Goal: Information Seeking & Learning: Check status

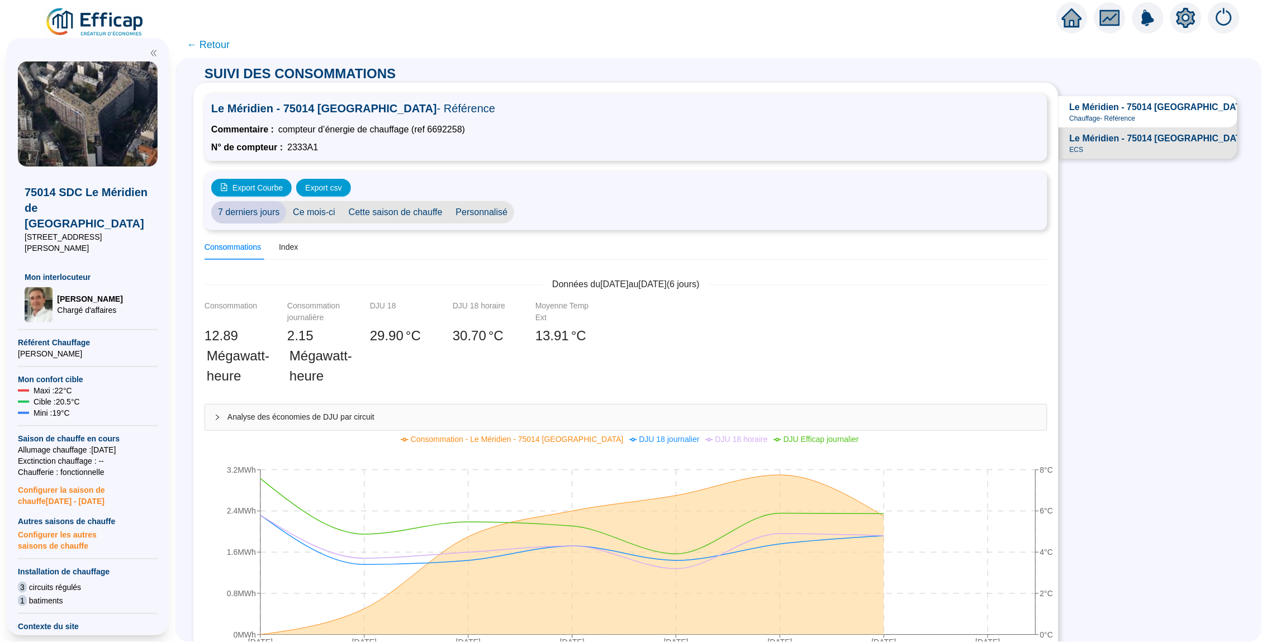
scroll to position [23, 0]
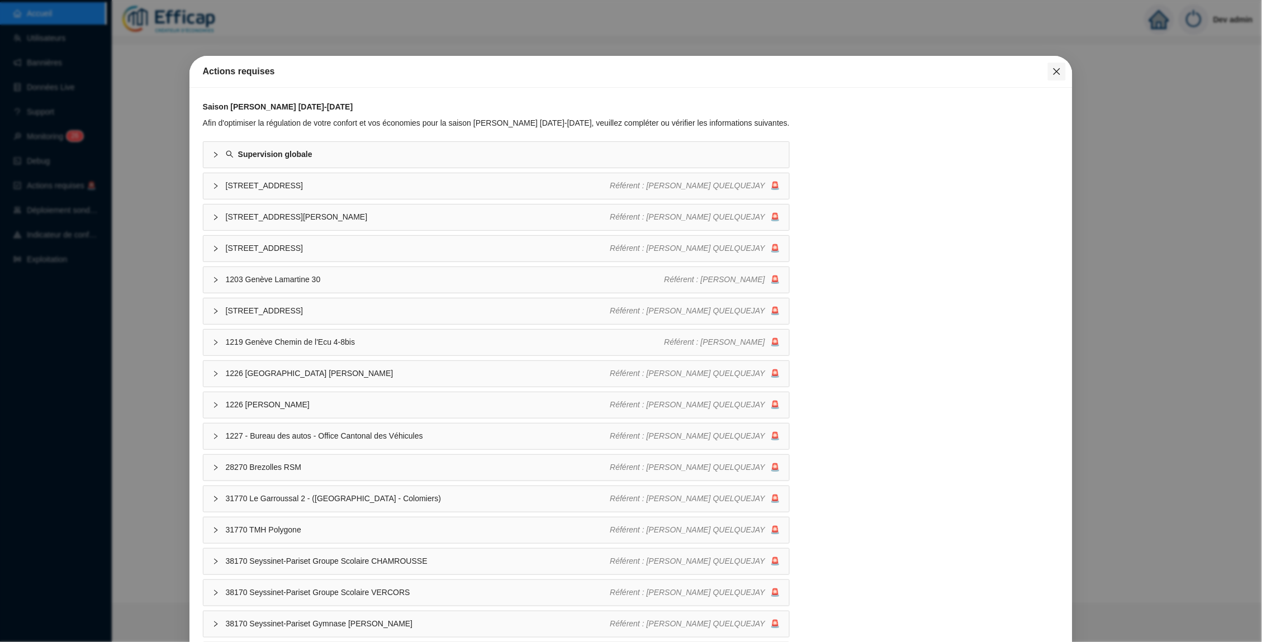
click at [1053, 69] on icon "close" at bounding box center [1056, 71] width 9 height 9
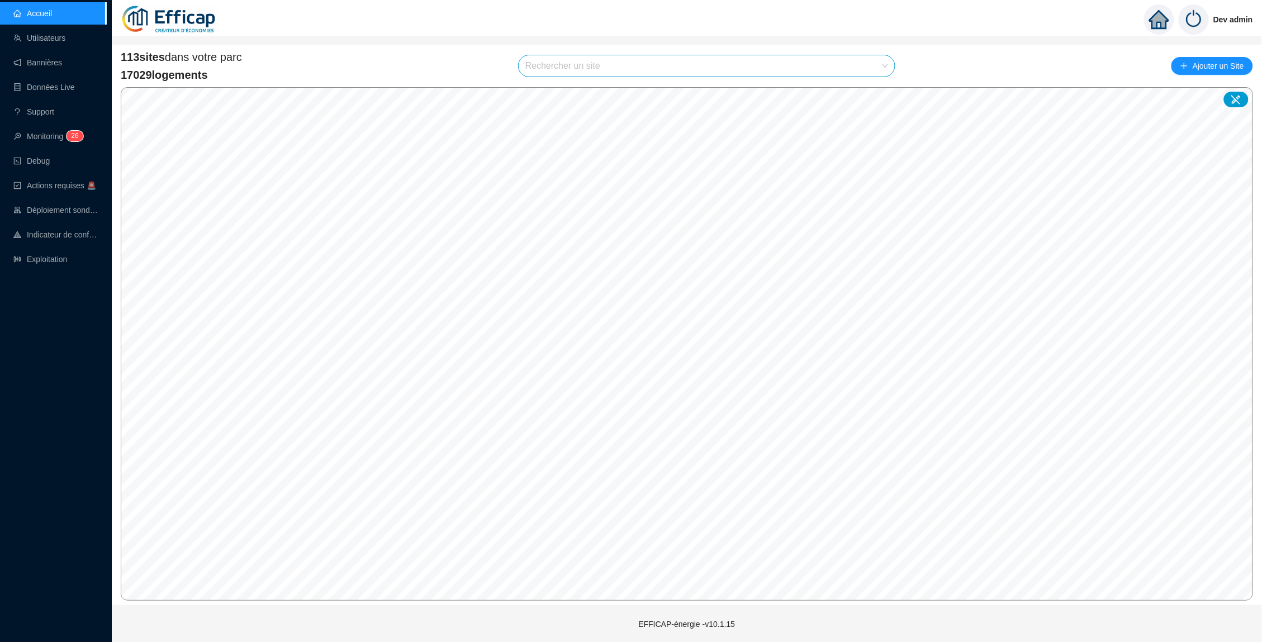
click at [557, 61] on input "search" at bounding box center [701, 65] width 353 height 21
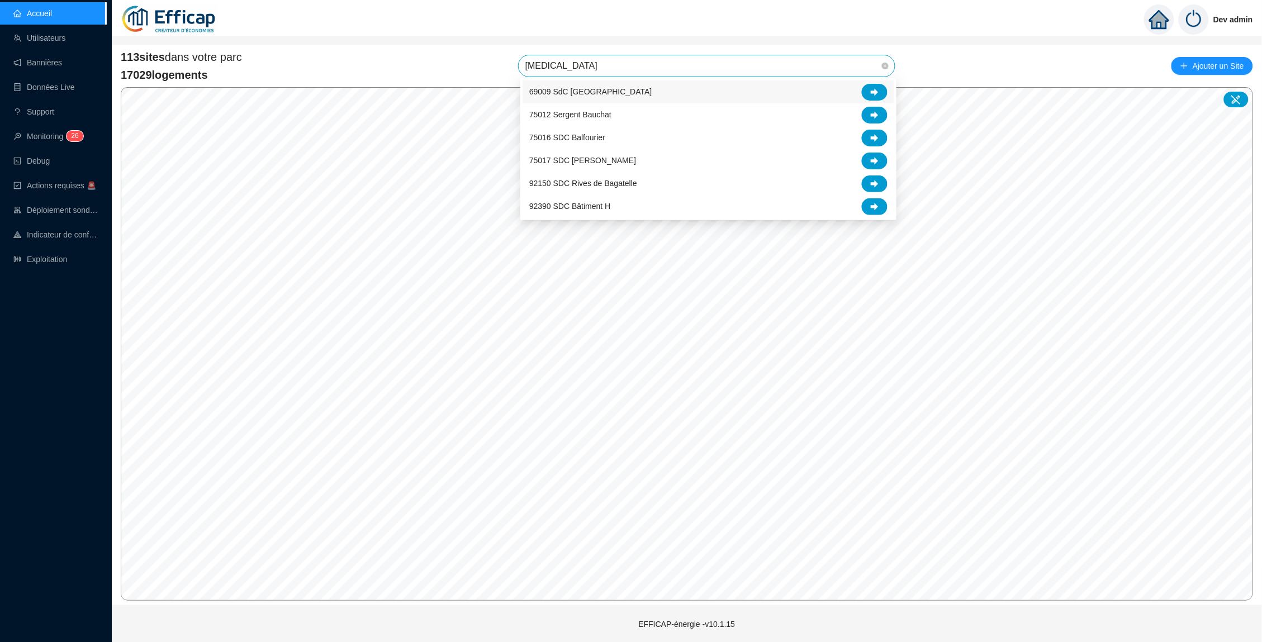
type input "balm"
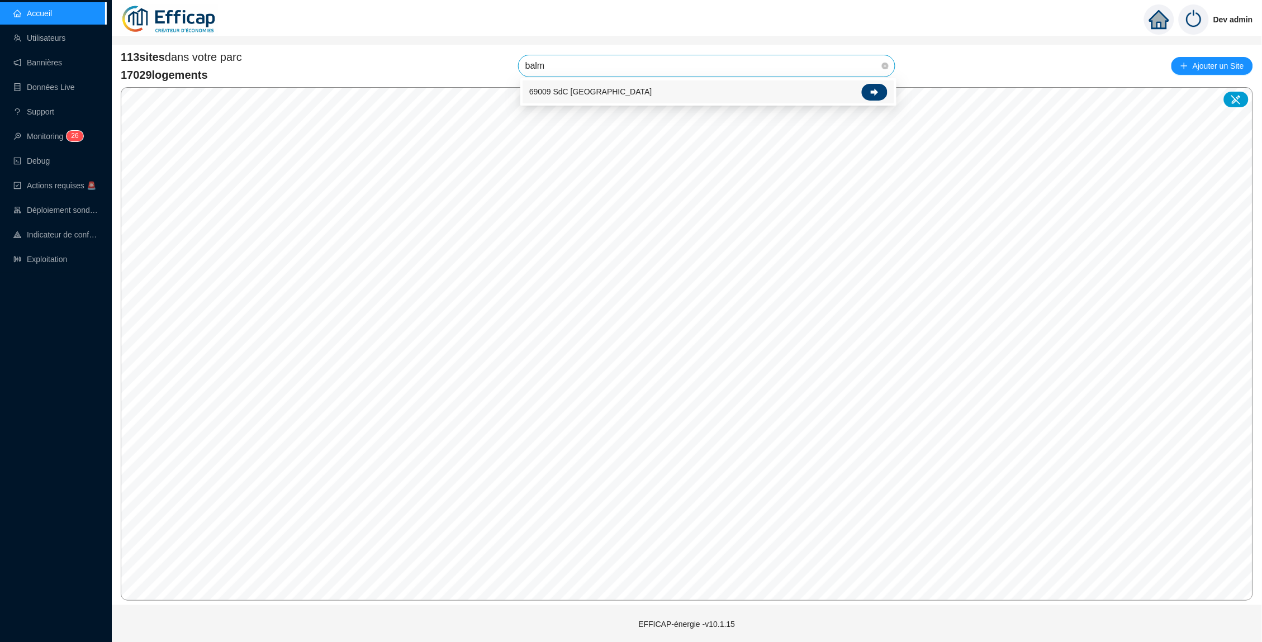
click at [871, 92] on icon at bounding box center [875, 91] width 8 height 7
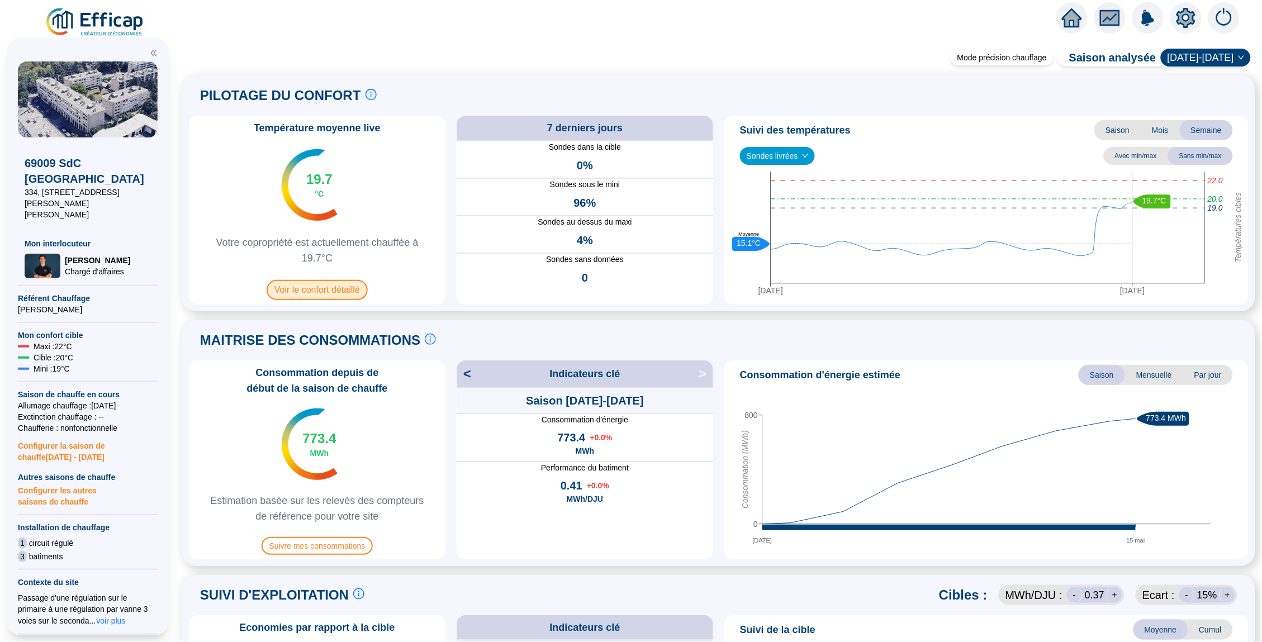
click at [336, 285] on span "Voir le confort détaillé" at bounding box center [317, 290] width 101 height 20
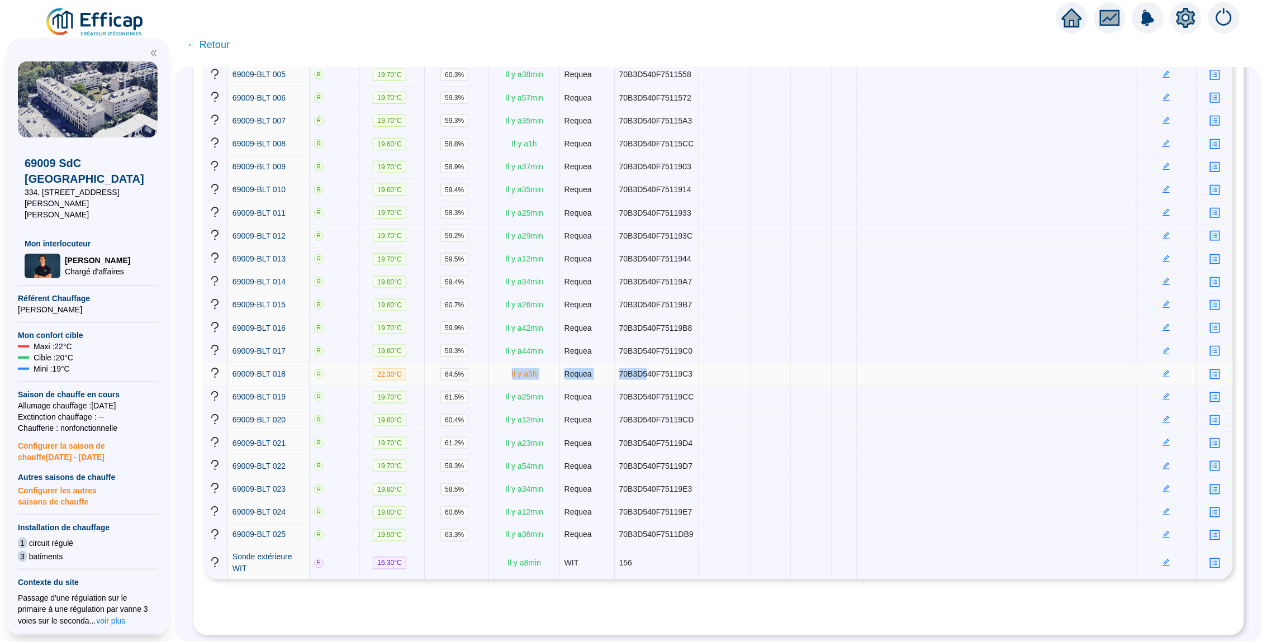
drag, startPoint x: 643, startPoint y: 307, endPoint x: 494, endPoint y: 307, distance: 149.2
click at [494, 363] on tr "69009-BLT 018 R 22.30 °C 64.5 % Il y a 5 h Requea 70B3D540F75119C3" at bounding box center [719, 374] width 1028 height 23
click at [489, 363] on td "Il y a 5 h" at bounding box center [524, 374] width 70 height 23
drag, startPoint x: 687, startPoint y: 307, endPoint x: 353, endPoint y: 303, distance: 334.7
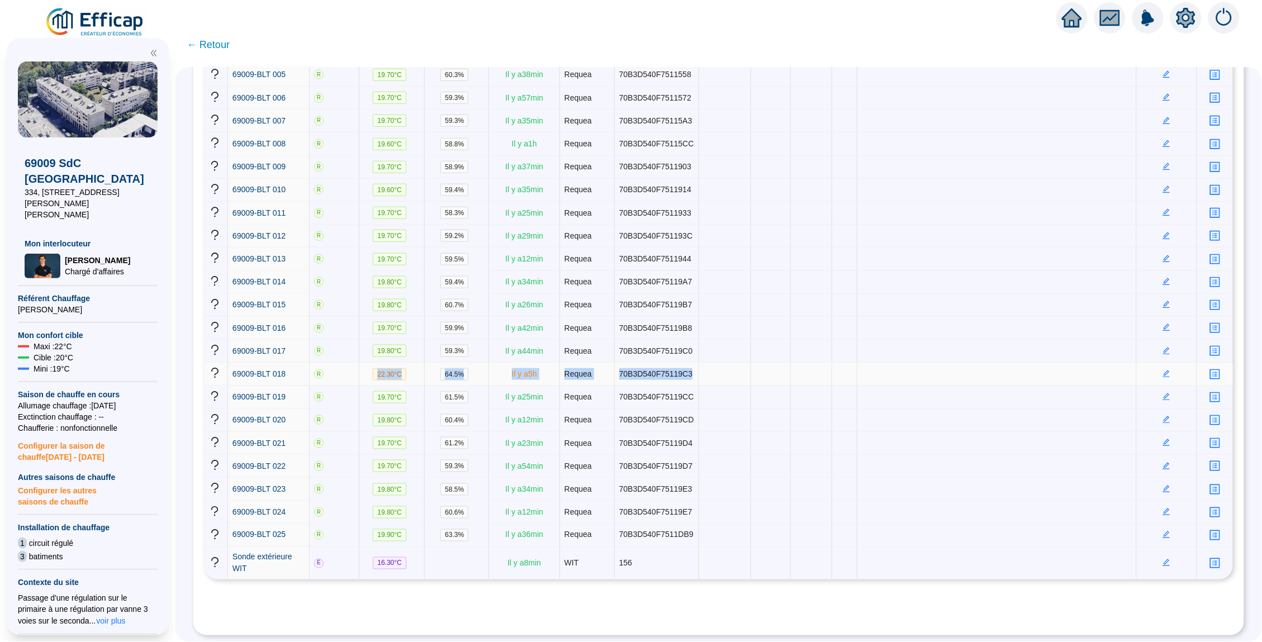
click at [353, 363] on tr "69009-BLT 018 R 22.30 °C 64.5 % Il y a 5 h Requea 70B3D540F75119C3" at bounding box center [719, 374] width 1028 height 23
click at [647, 369] on span "70B3D540F75119C3" at bounding box center [656, 373] width 74 height 9
drag, startPoint x: 728, startPoint y: 306, endPoint x: 347, endPoint y: 306, distance: 381.1
click at [347, 363] on tr "69009-BLT 018 R 22.30 °C 64.5 % Il y a 5 h Requea 70B3D540F75119C3" at bounding box center [719, 374] width 1028 height 23
click at [676, 386] on td "70B3D540F75119CC" at bounding box center [657, 397] width 84 height 23
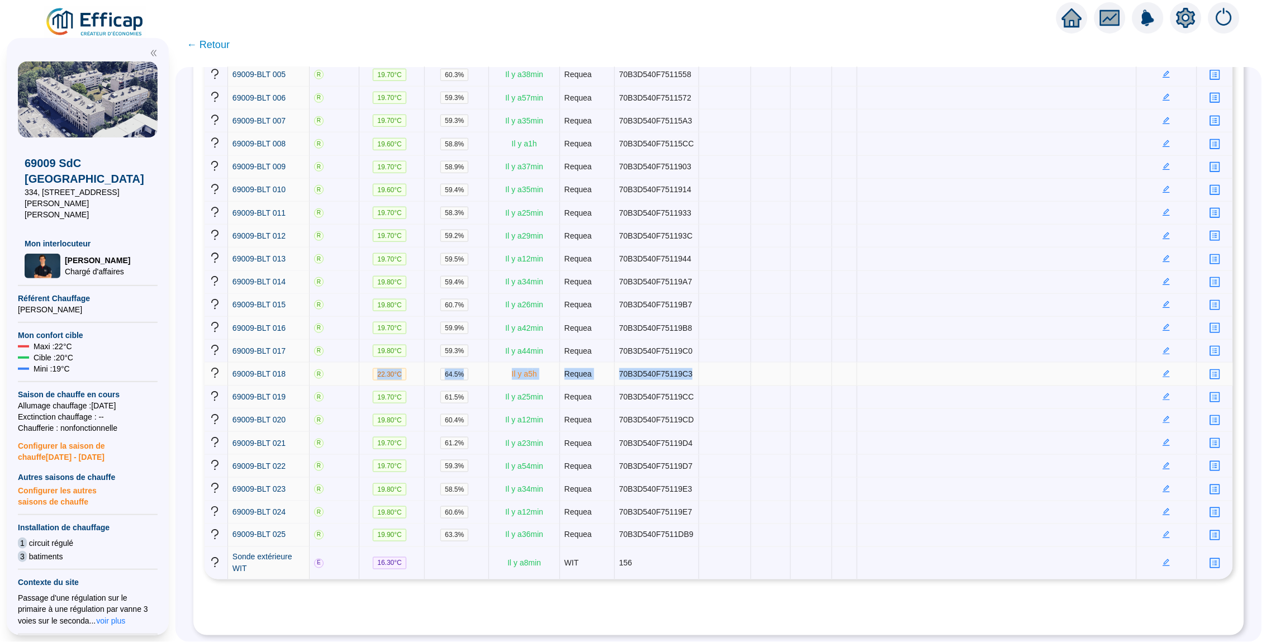
drag, startPoint x: 698, startPoint y: 310, endPoint x: 351, endPoint y: 293, distance: 347.9
click at [351, 363] on tr "69009-BLT 018 R 22.30 °C 64.5 % Il y a 5 h Requea 70B3D540F75119C3" at bounding box center [719, 374] width 1028 height 23
click at [489, 363] on td "Il y a 5 h" at bounding box center [524, 374] width 70 height 23
drag, startPoint x: 694, startPoint y: 301, endPoint x: 306, endPoint y: 306, distance: 387.8
click at [306, 363] on tr "69009-BLT 018 R 22.30 °C 64.5 % Il y a 5 h Requea 70B3D540F75119C3" at bounding box center [719, 374] width 1028 height 23
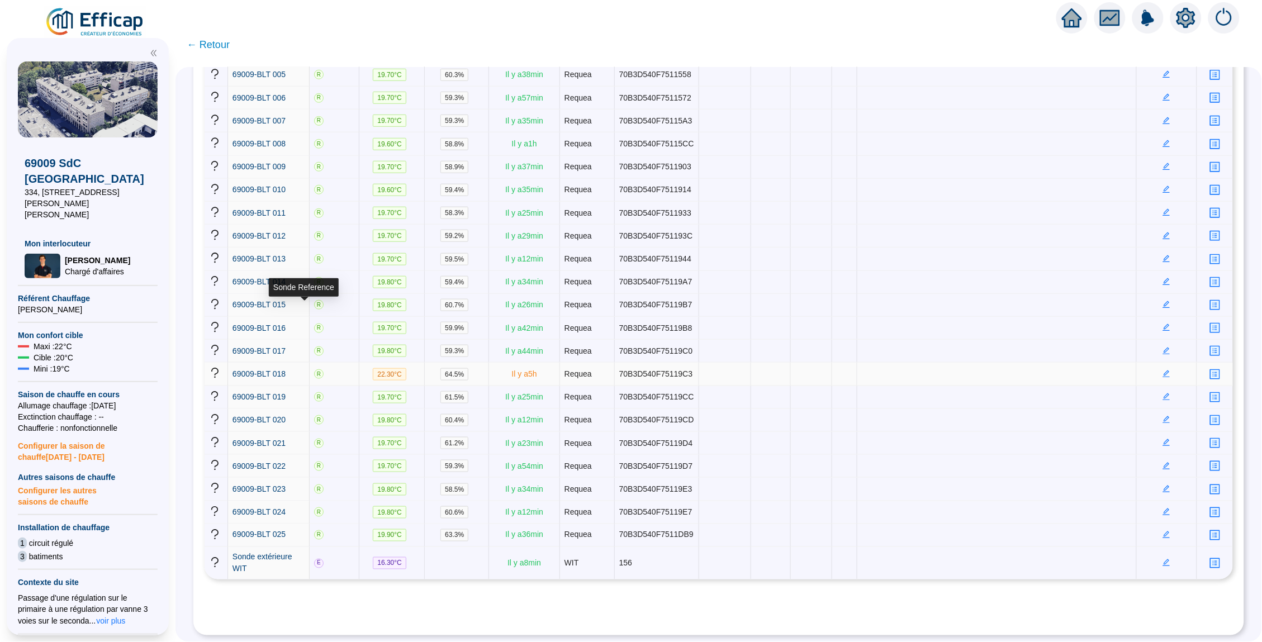
click at [319, 369] on div "R" at bounding box center [334, 373] width 40 height 9
drag, startPoint x: 576, startPoint y: 333, endPoint x: 353, endPoint y: 323, distance: 222.6
click at [353, 363] on tr "69009-BLT 018 R 22.30 °C 64.5 % Il y a 5 h Requea 70B3D540F75119C3" at bounding box center [719, 374] width 1028 height 23
click at [359, 363] on td "22.30 °C" at bounding box center [391, 374] width 65 height 23
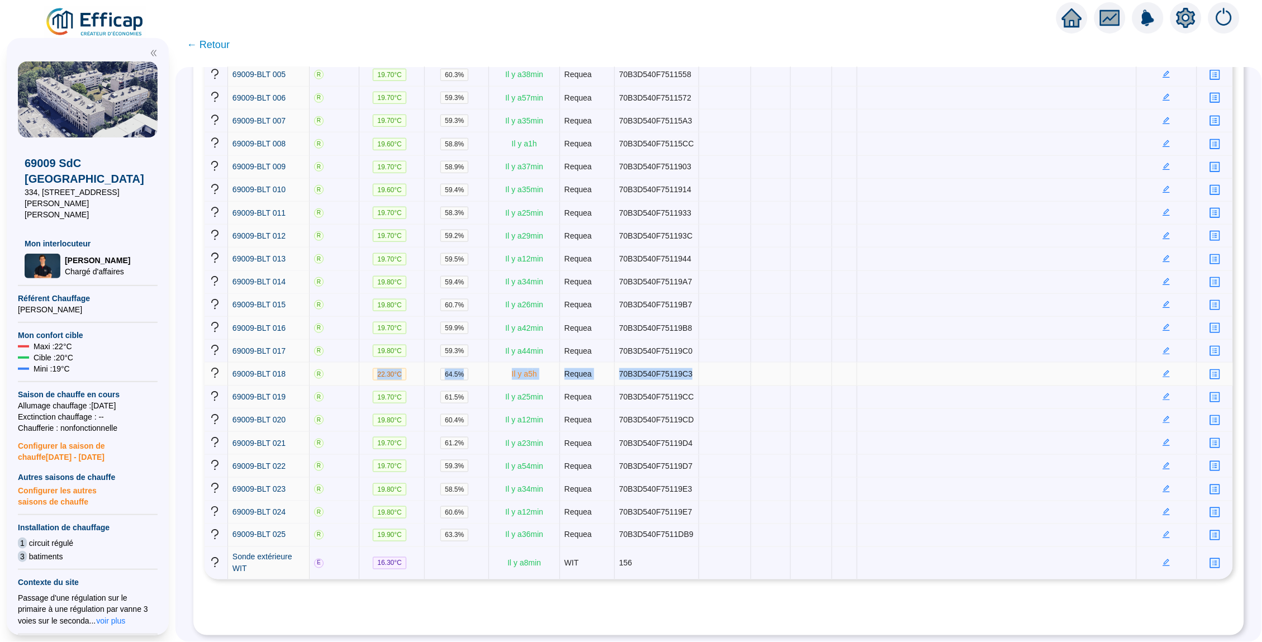
drag, startPoint x: 353, startPoint y: 323, endPoint x: 684, endPoint y: 330, distance: 331.4
click at [684, 363] on tr "69009-BLT 018 R 22.30 °C 64.5 % Il y a 5 h Requea 70B3D540F75119C3" at bounding box center [719, 374] width 1028 height 23
click at [684, 369] on span "70B3D540F75119C3" at bounding box center [656, 373] width 74 height 9
drag, startPoint x: 683, startPoint y: 330, endPoint x: 352, endPoint y: 326, distance: 331.4
click at [351, 363] on tr "69009-BLT 018 R 22.30 °C 64.5 % Il y a 5 h Requea 70B3D540F75119C3" at bounding box center [719, 374] width 1028 height 23
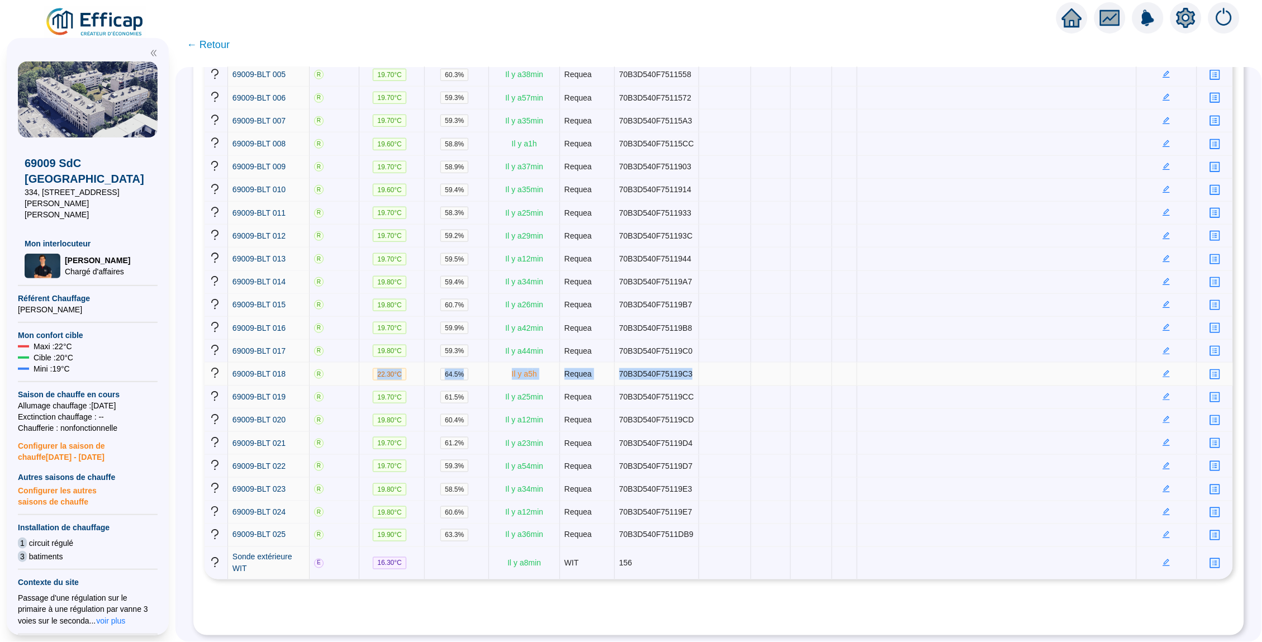
click at [440, 368] on span "64.5 %" at bounding box center [454, 374] width 28 height 12
drag, startPoint x: 688, startPoint y: 307, endPoint x: 363, endPoint y: 306, distance: 325.2
click at [363, 363] on tr "69009-BLT 018 R 22.30 °C 64.5 % Il y a 5 h Requea 70B3D540F75119C3" at bounding box center [719, 374] width 1028 height 23
click at [522, 369] on span "Il y a 5 h" at bounding box center [524, 373] width 25 height 9
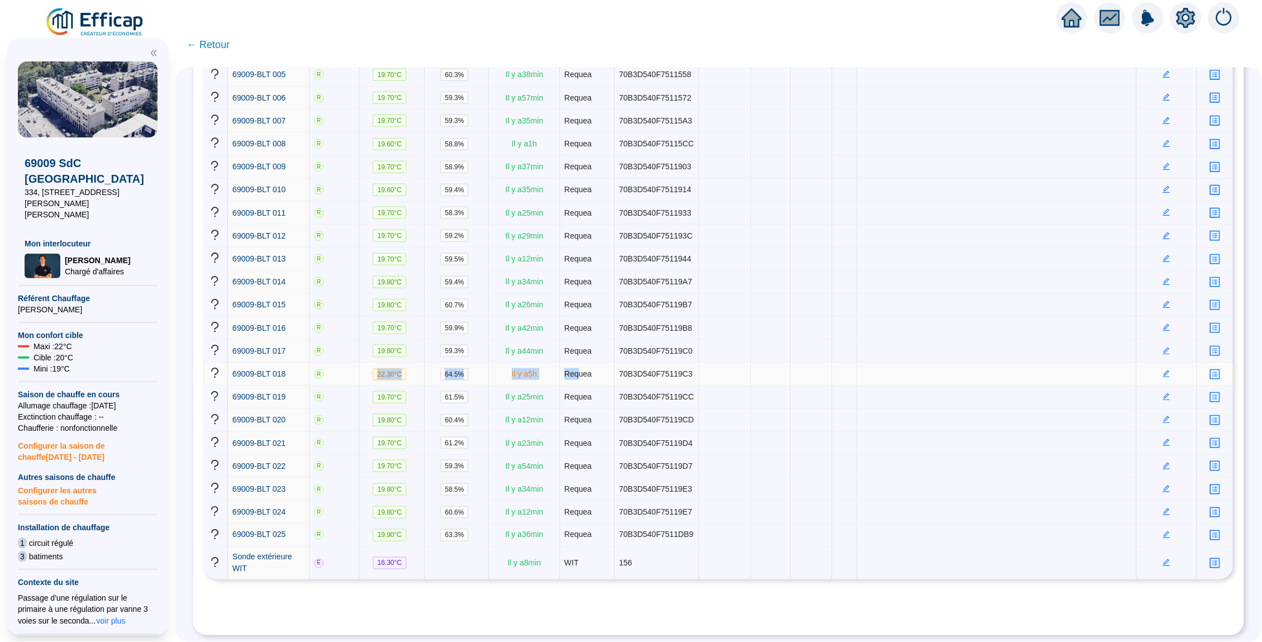
drag, startPoint x: 574, startPoint y: 308, endPoint x: 348, endPoint y: 307, distance: 226.9
click at [348, 363] on tr "69009-BLT 018 R 22.30 °C 64.5 % Il y a 5 h Requea 70B3D540F75119C3" at bounding box center [719, 374] width 1028 height 23
click at [389, 368] on span "22.30 °C" at bounding box center [390, 374] width 34 height 12
drag, startPoint x: 503, startPoint y: 404, endPoint x: 619, endPoint y: 404, distance: 115.7
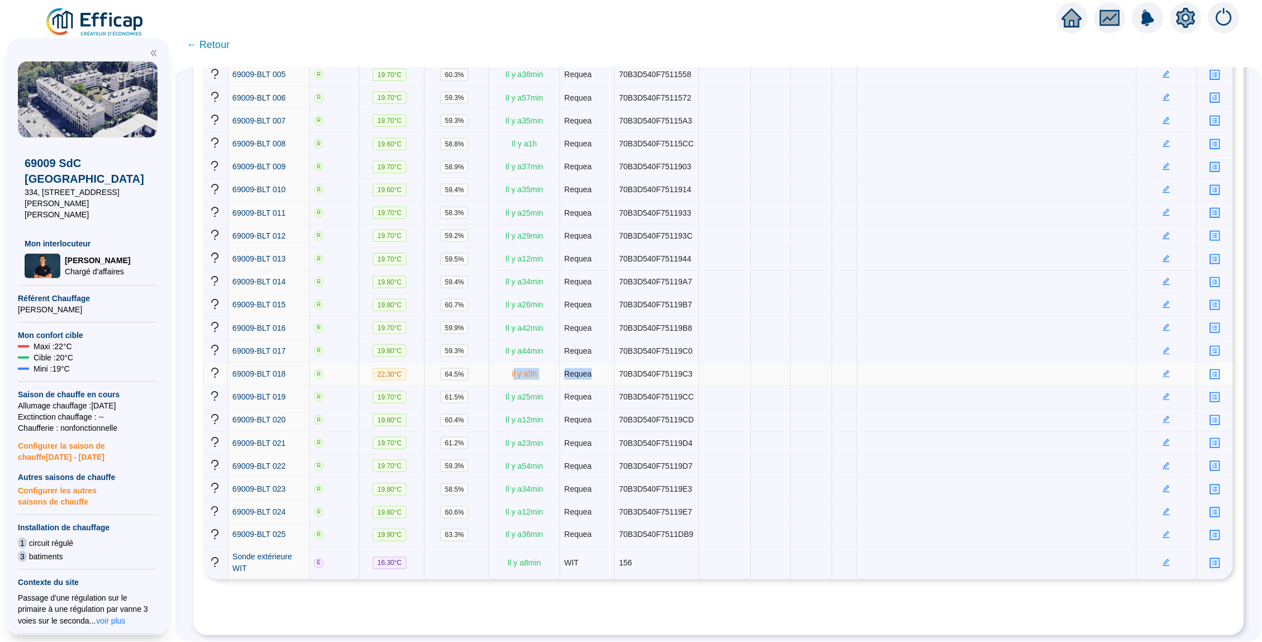
click at [616, 386] on tr "69009-BLT 018 R 22.30 °C 64.5 % Il y a 5 h Requea 70B3D540F75119C3" at bounding box center [719, 374] width 1028 height 23
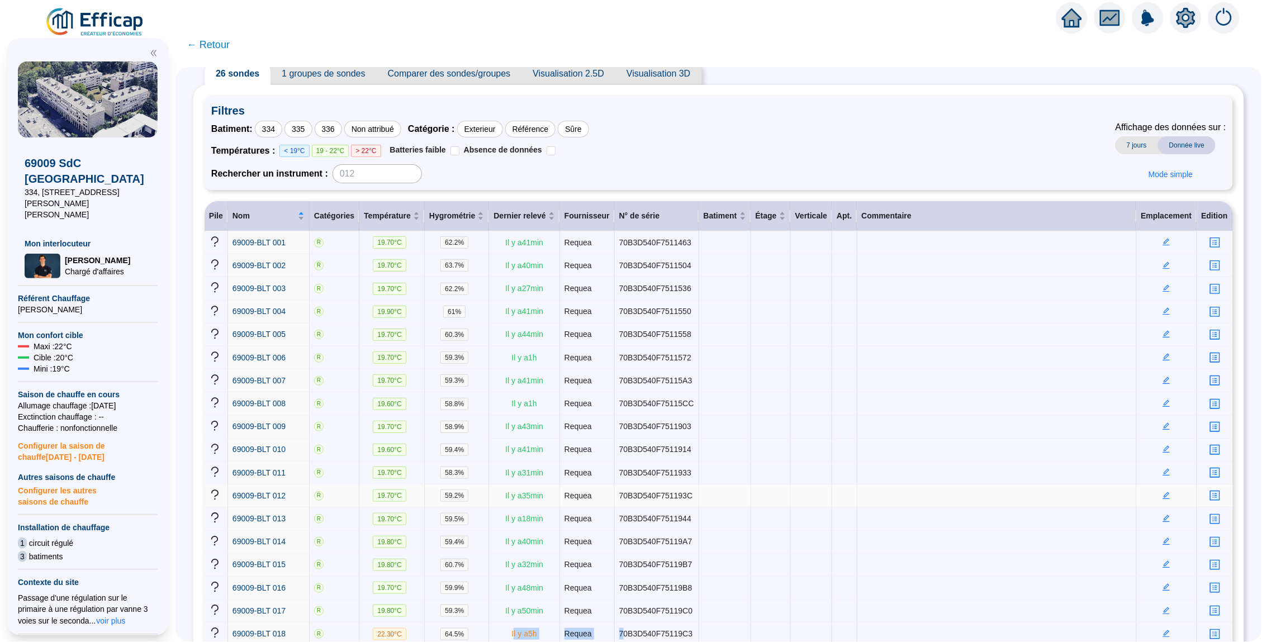
scroll to position [53, 0]
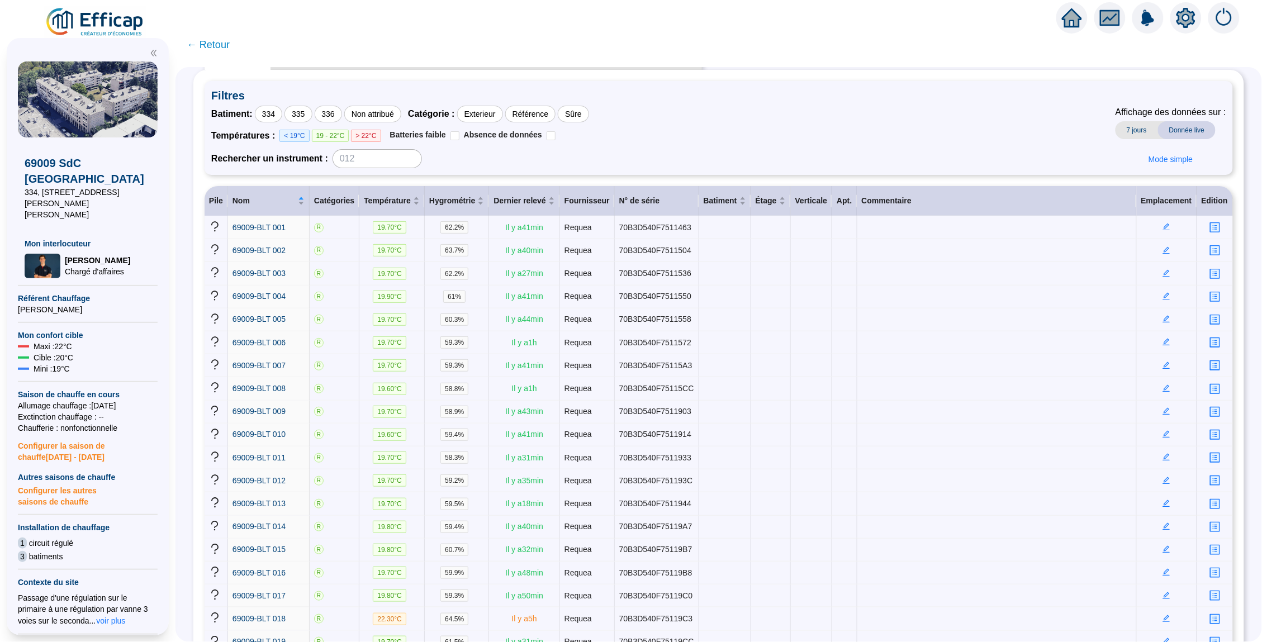
click at [1071, 18] on icon "home" at bounding box center [1072, 18] width 20 height 16
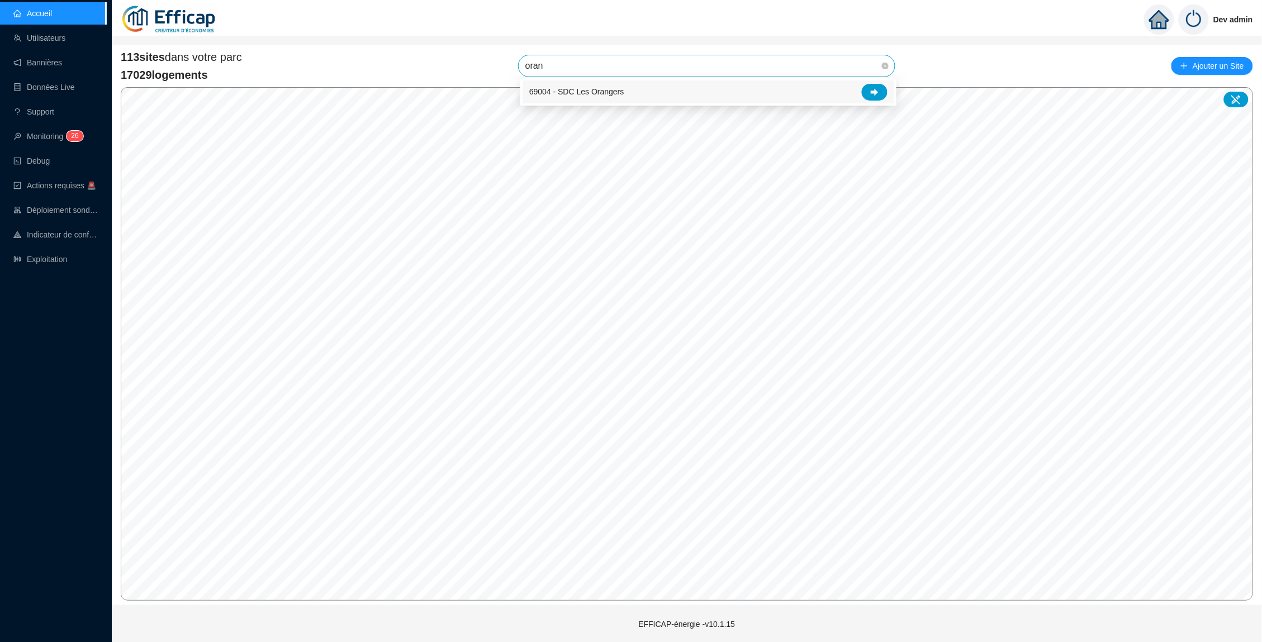
type input "orang"
click at [867, 90] on div at bounding box center [875, 92] width 26 height 17
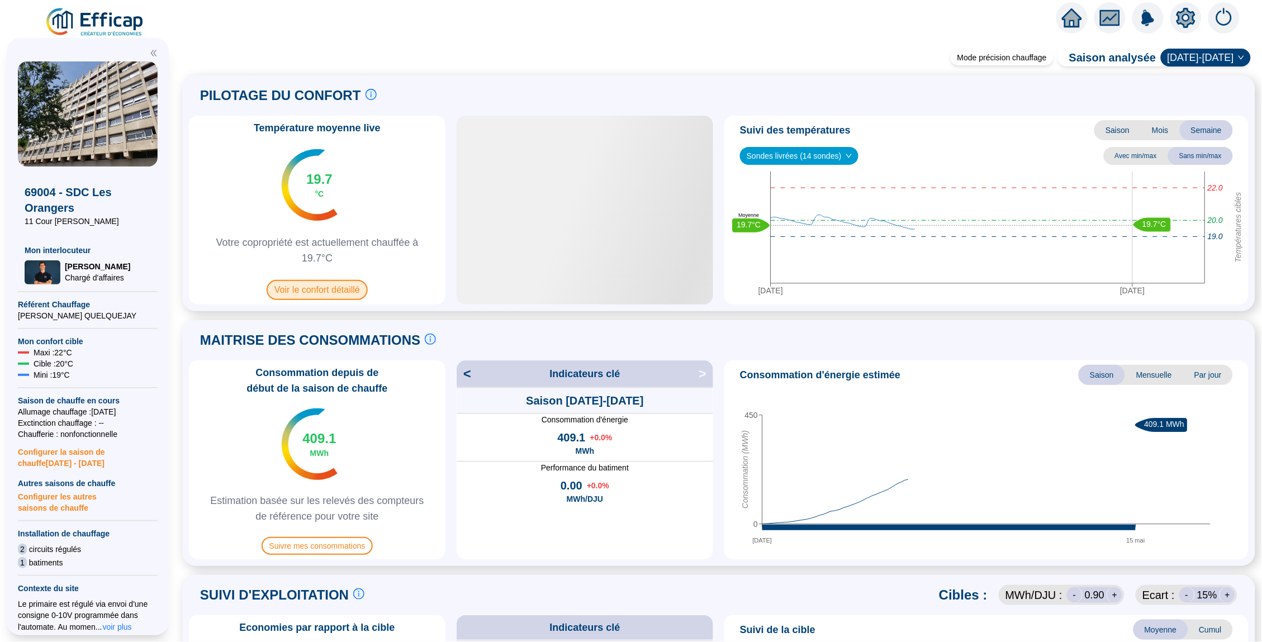
click at [337, 290] on span "Voir le confort détaillé" at bounding box center [317, 290] width 101 height 20
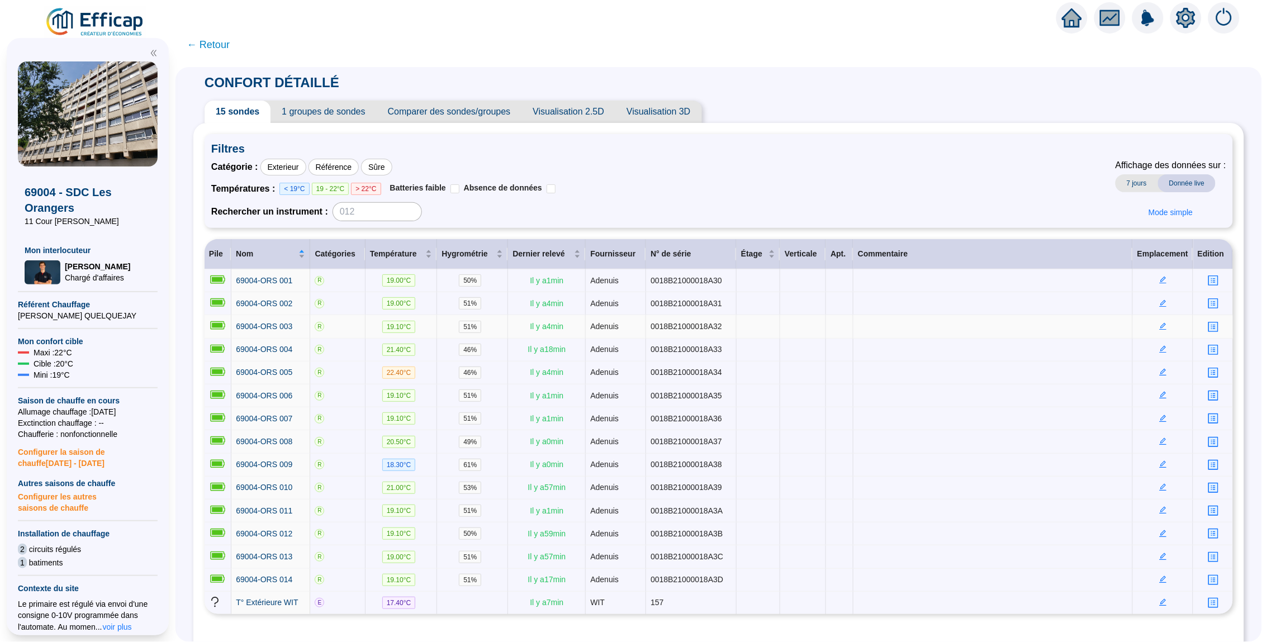
scroll to position [11, 0]
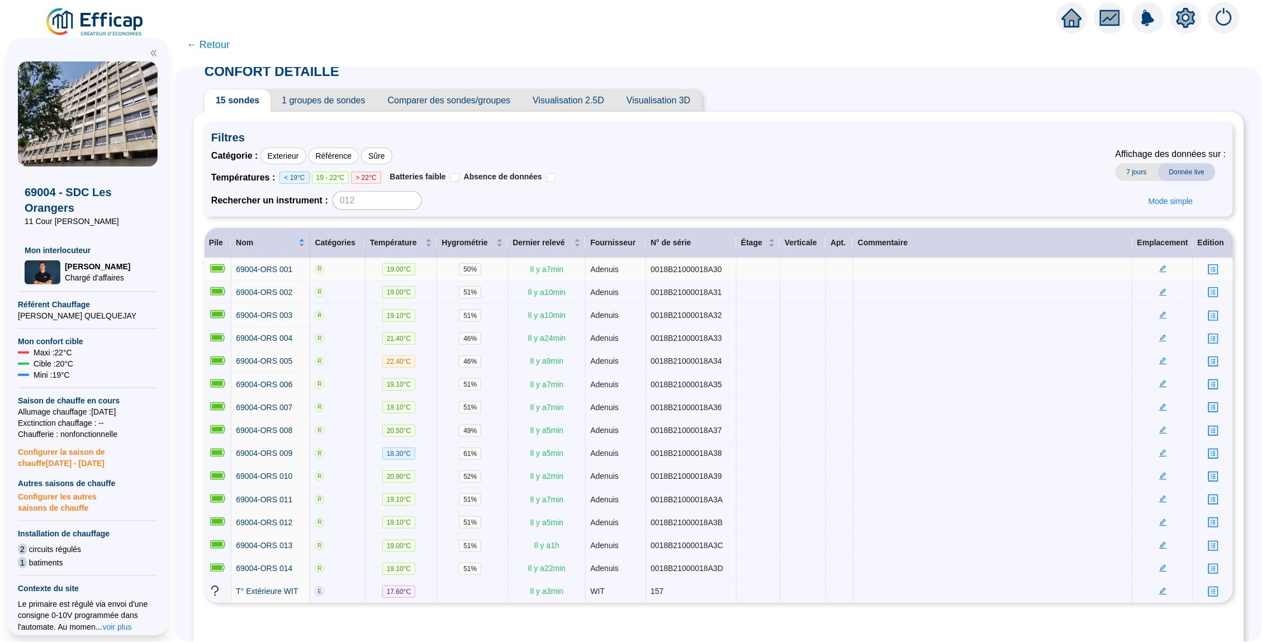
click at [1061, 28] on div at bounding box center [1071, 17] width 31 height 31
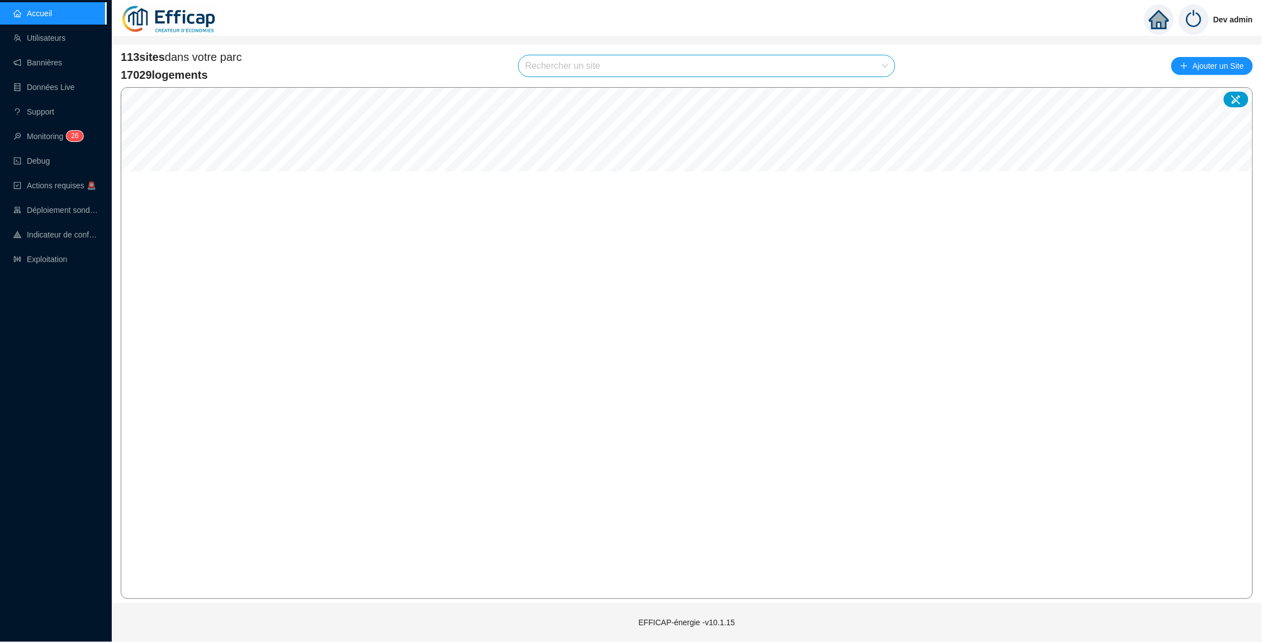
click at [1068, 22] on div "Dev admin" at bounding box center [687, 19] width 1150 height 39
click at [693, 63] on input "search" at bounding box center [701, 65] width 353 height 21
type input "albe"
click at [876, 97] on div at bounding box center [875, 92] width 26 height 17
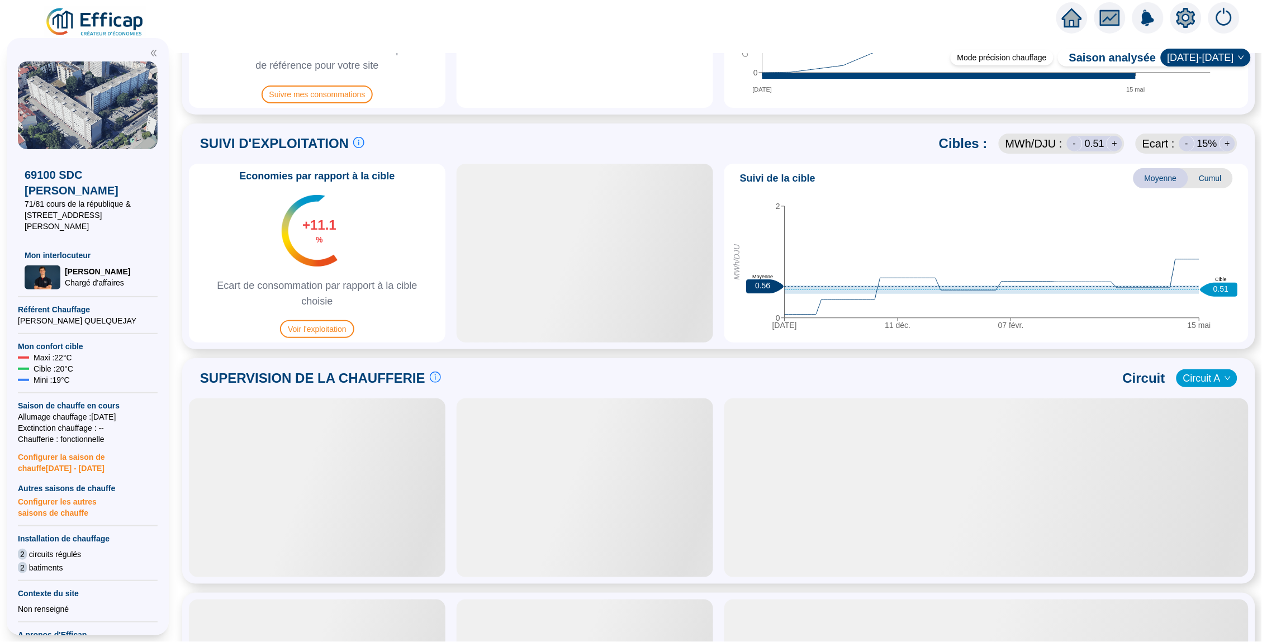
scroll to position [578, 0]
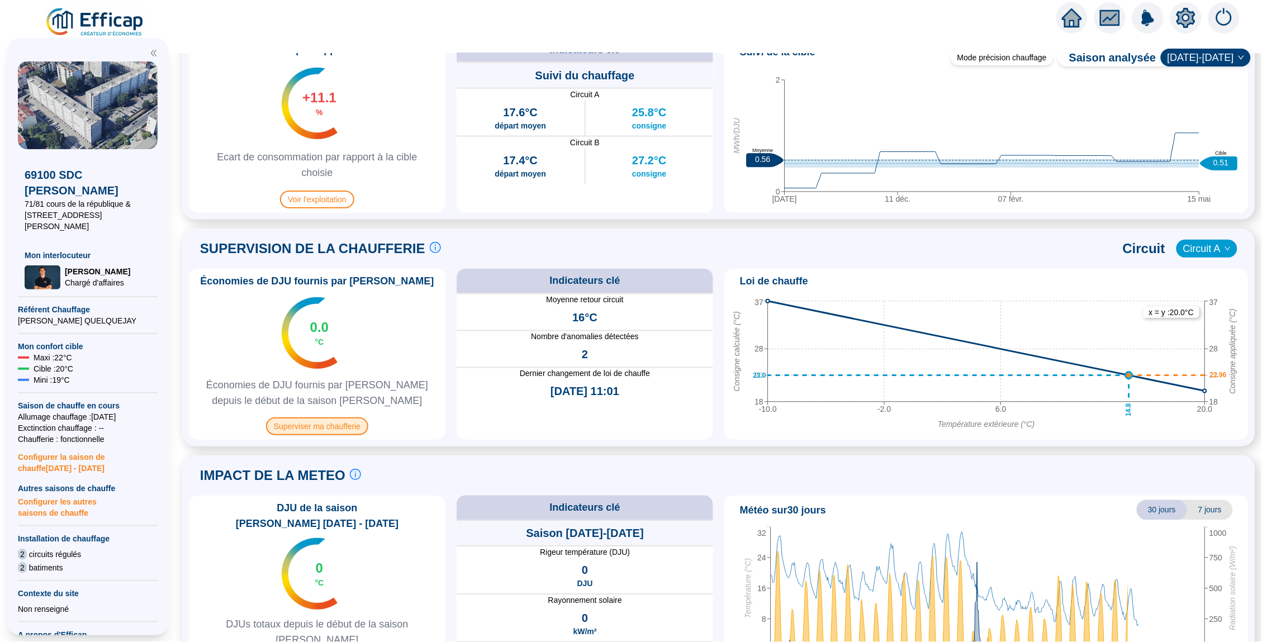
click at [365, 427] on span "Superviser ma chaufferie" at bounding box center [317, 426] width 102 height 18
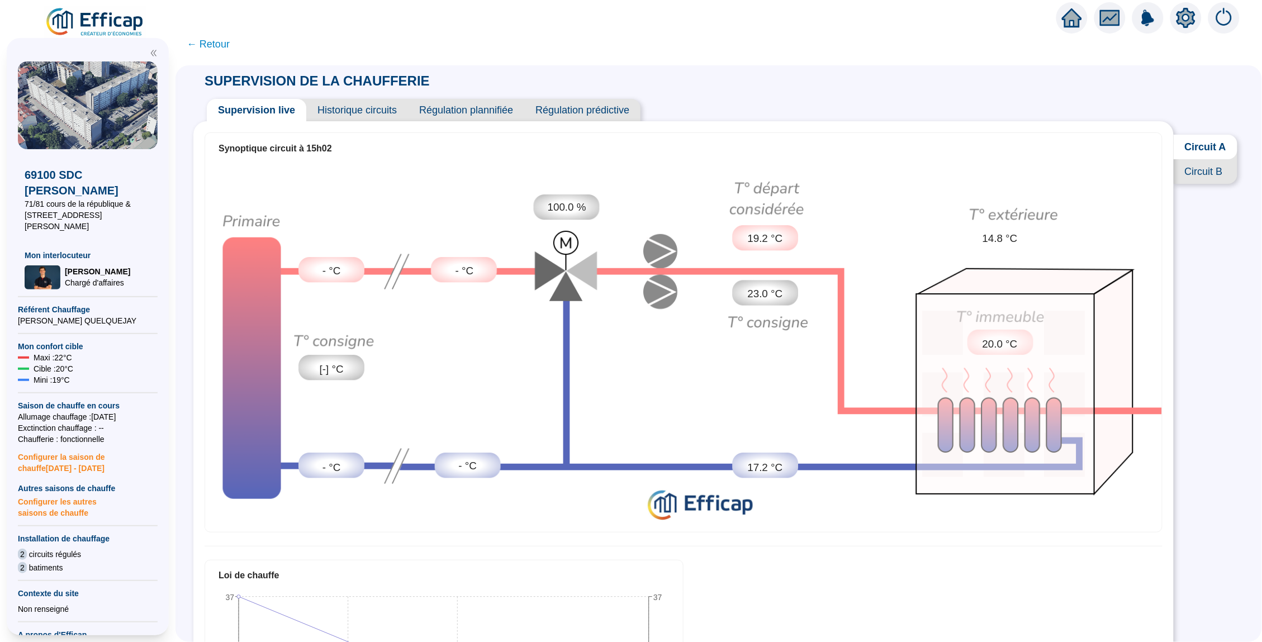
click at [371, 114] on span "Historique circuits" at bounding box center [357, 110] width 102 height 22
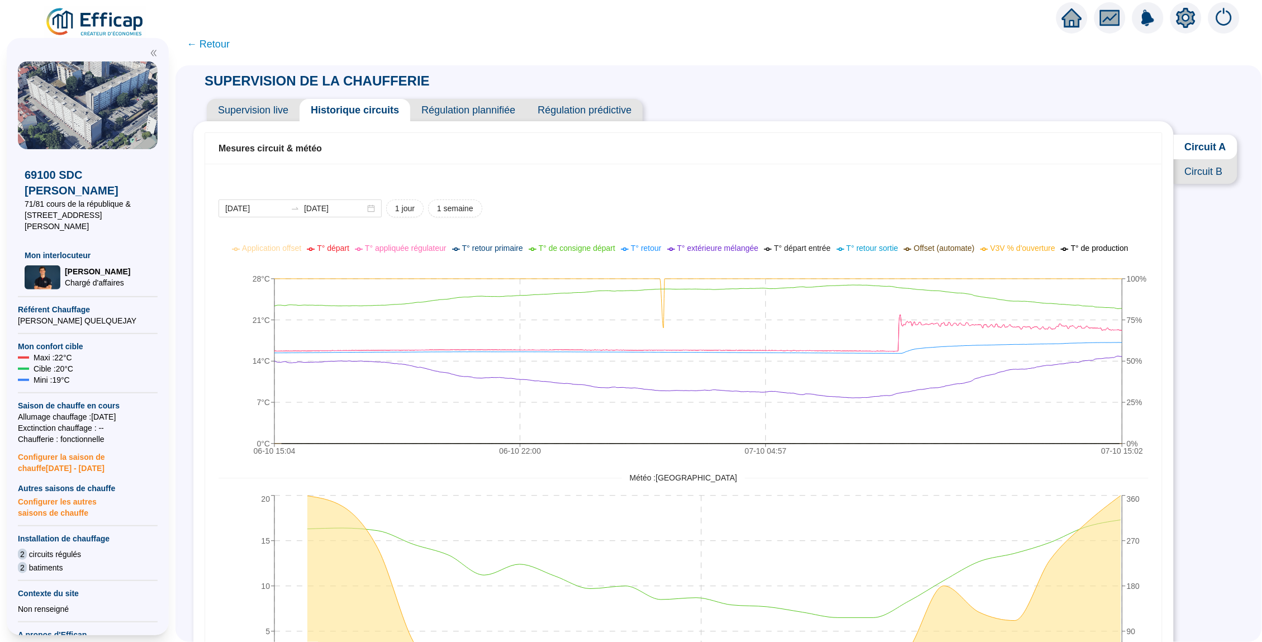
click at [201, 46] on span "← Retour" at bounding box center [208, 44] width 43 height 16
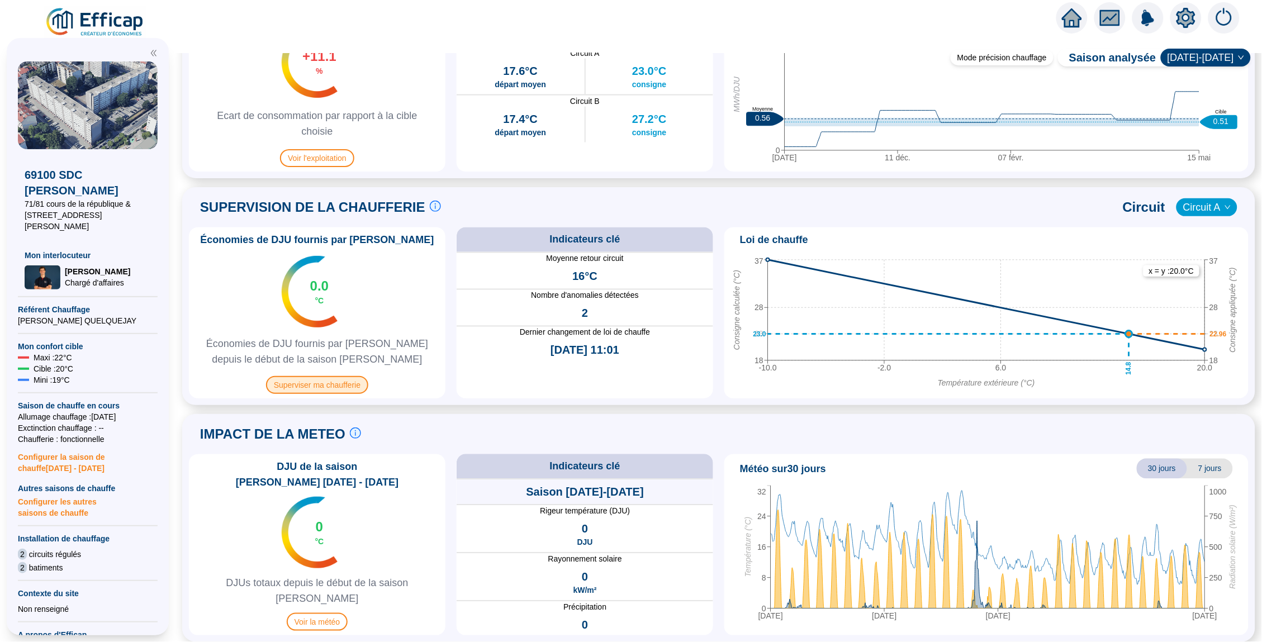
click at [332, 388] on span "Superviser ma chaufferie" at bounding box center [317, 385] width 102 height 18
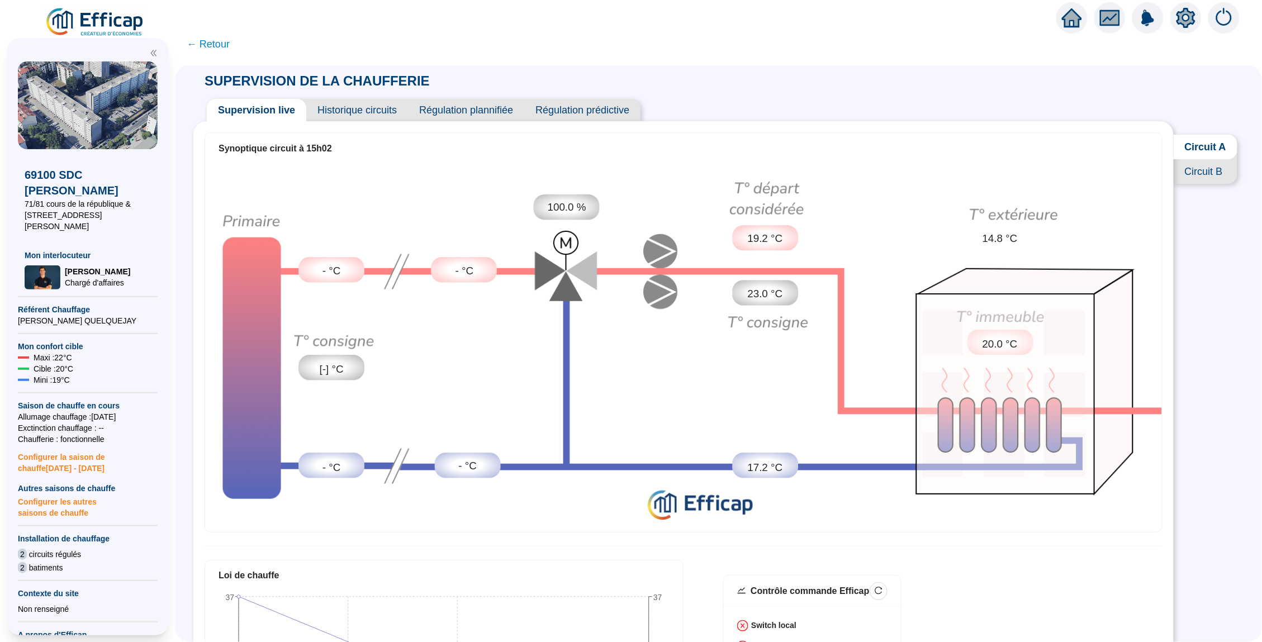
click at [354, 110] on span "Historique circuits" at bounding box center [357, 110] width 102 height 22
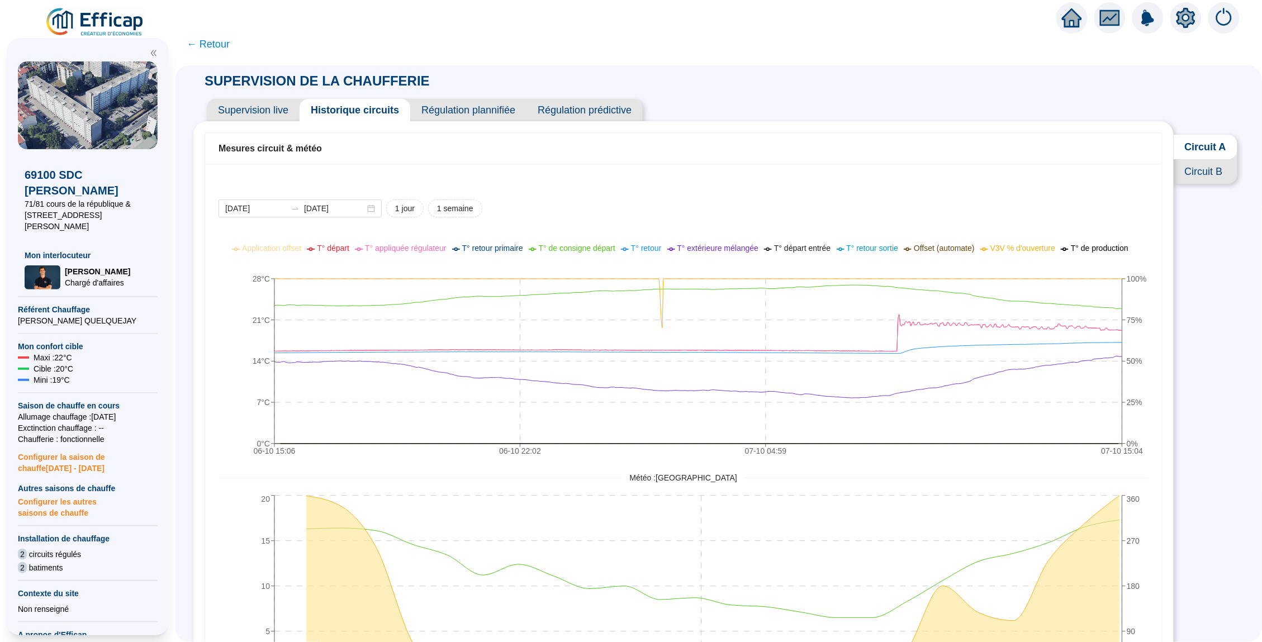
click at [1202, 177] on span "Circuit B" at bounding box center [1205, 171] width 64 height 25
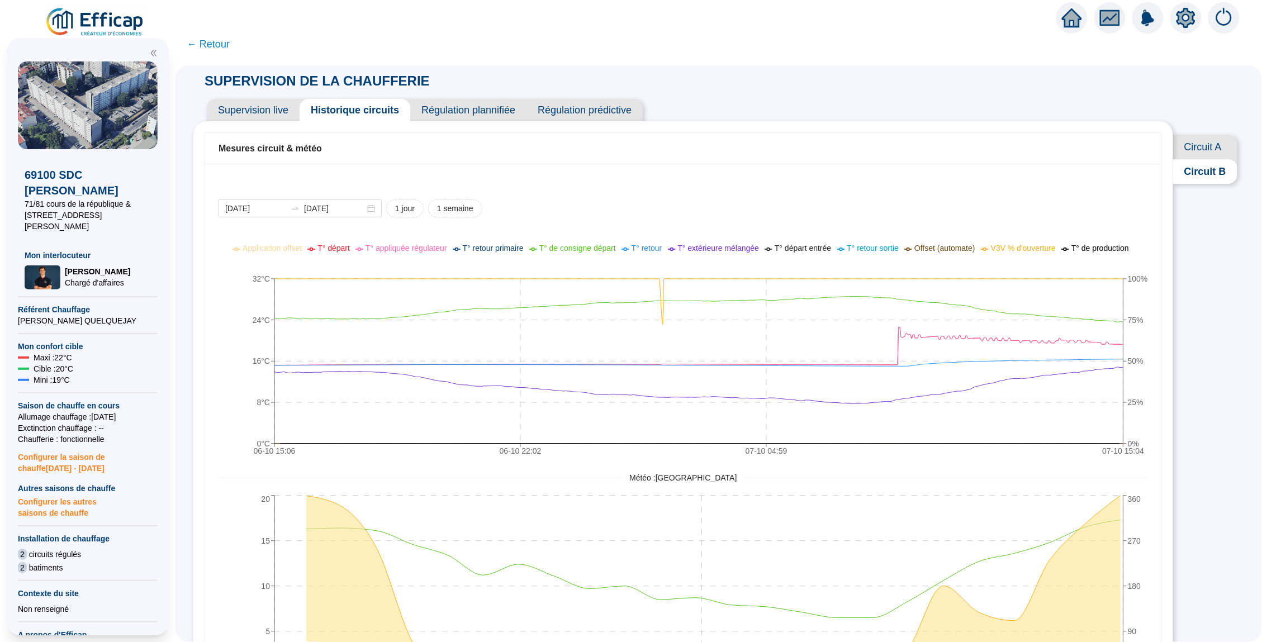
click at [1208, 150] on span "Circuit A" at bounding box center [1205, 147] width 64 height 25
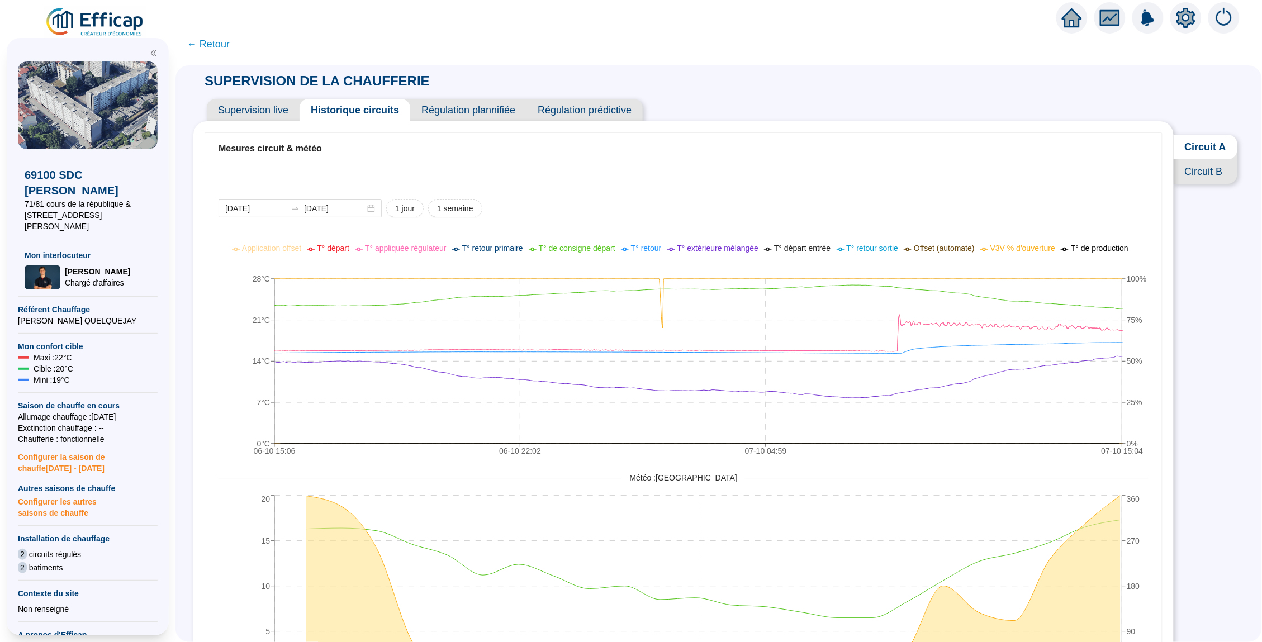
click at [1210, 168] on span "Circuit B" at bounding box center [1205, 171] width 64 height 25
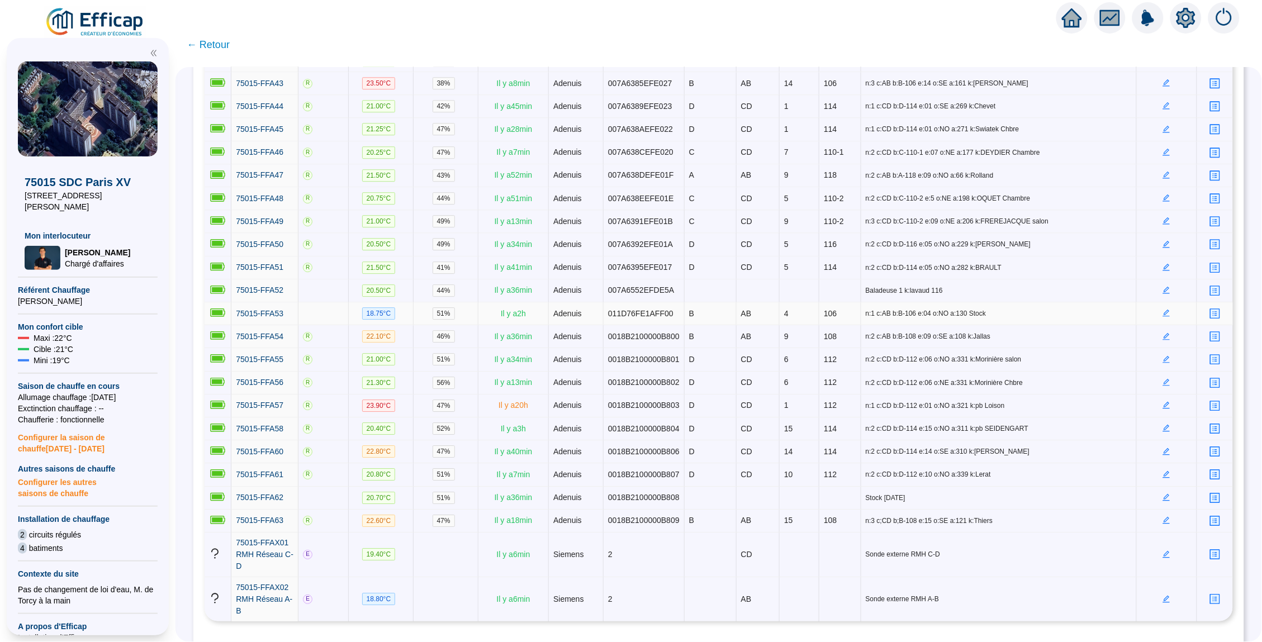
scroll to position [1097, 0]
click at [1070, 27] on icon "home" at bounding box center [1072, 17] width 20 height 19
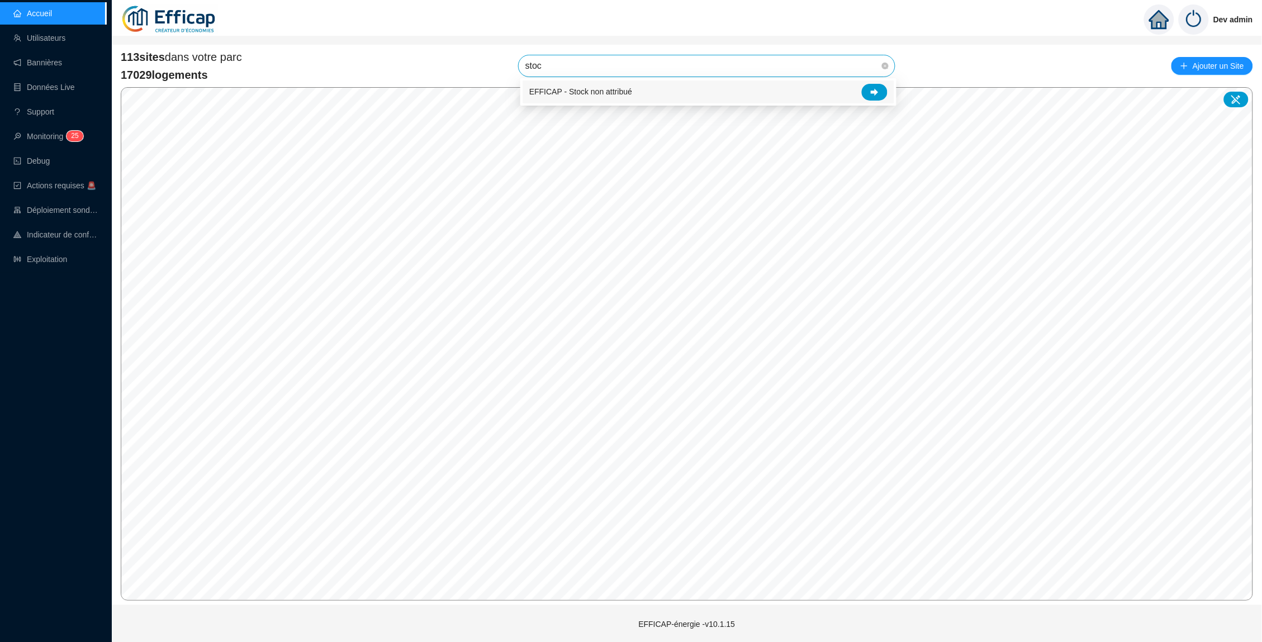
type input "stock"
click at [865, 90] on div at bounding box center [875, 92] width 26 height 17
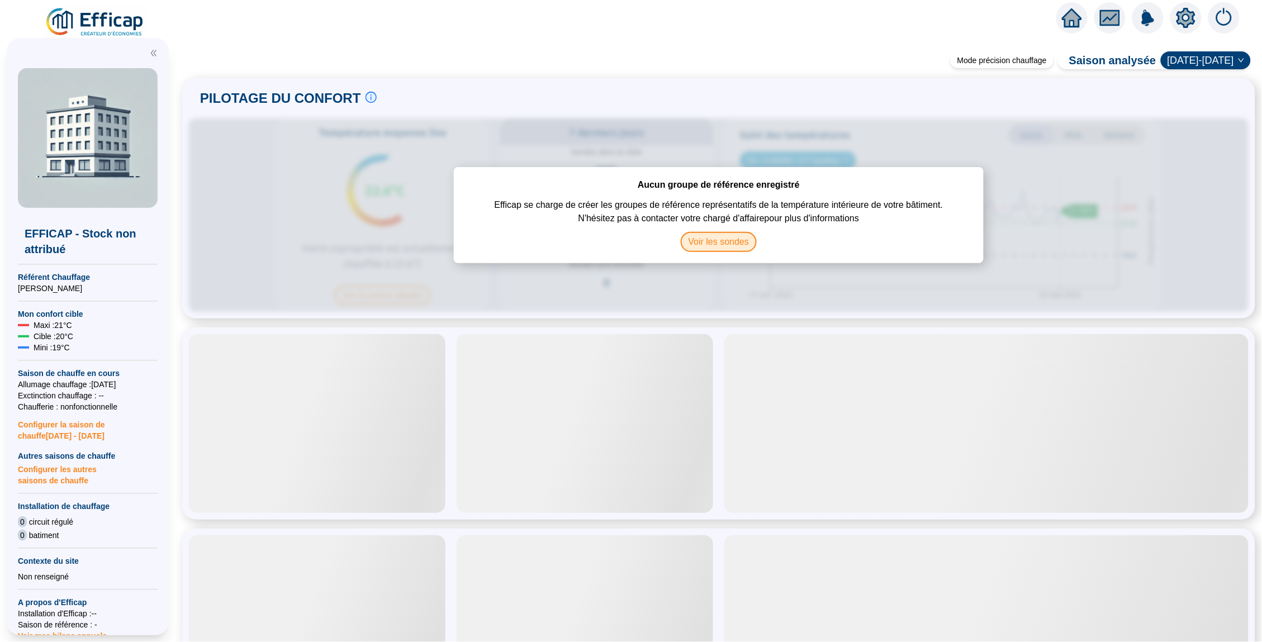
click at [731, 244] on span "Voir les sondes" at bounding box center [719, 242] width 77 height 20
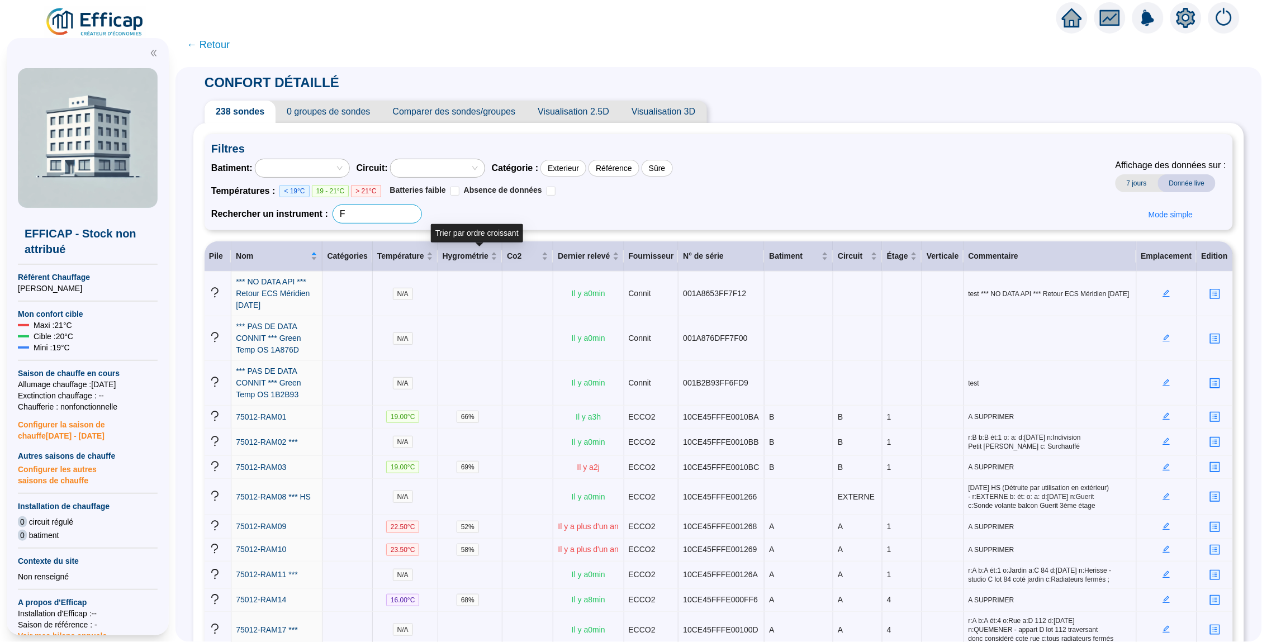
click at [373, 211] on input "F" at bounding box center [376, 214] width 89 height 19
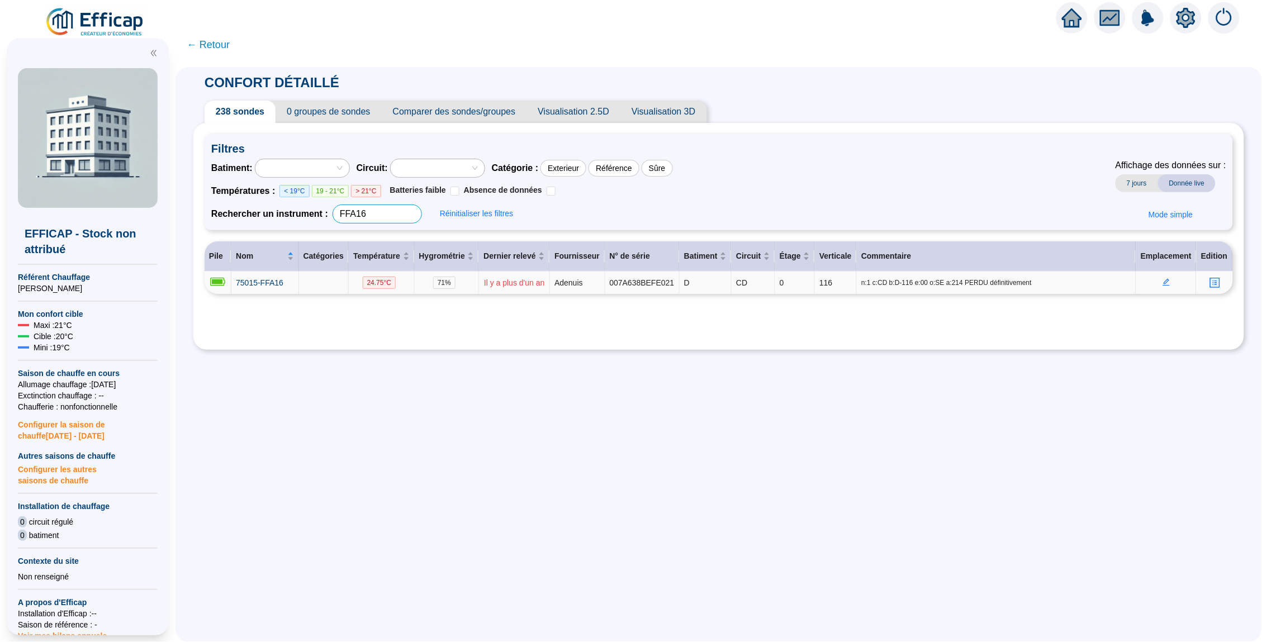
type input "FFA16"
drag, startPoint x: 1064, startPoint y: 277, endPoint x: 879, endPoint y: 275, distance: 185.0
click at [879, 275] on td "n:1 c:CD b:D-116 e:00 o:SE a:214 PERDU définitivement" at bounding box center [996, 283] width 279 height 22
copy span "n:1 c:CD b:D-116 e:00 o:SE a:214 PERDU définitivement"
click at [1074, 21] on icon "home" at bounding box center [1072, 17] width 20 height 19
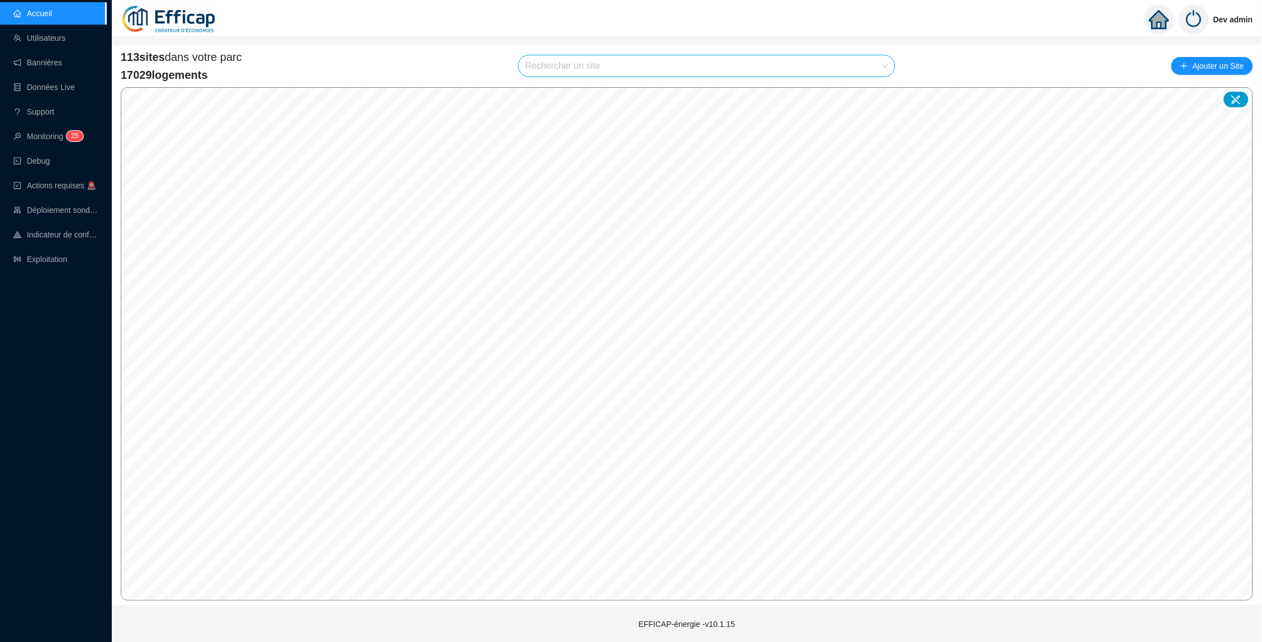
click at [578, 66] on input "search" at bounding box center [701, 65] width 353 height 21
type input "salm"
click at [867, 88] on div at bounding box center [875, 92] width 26 height 17
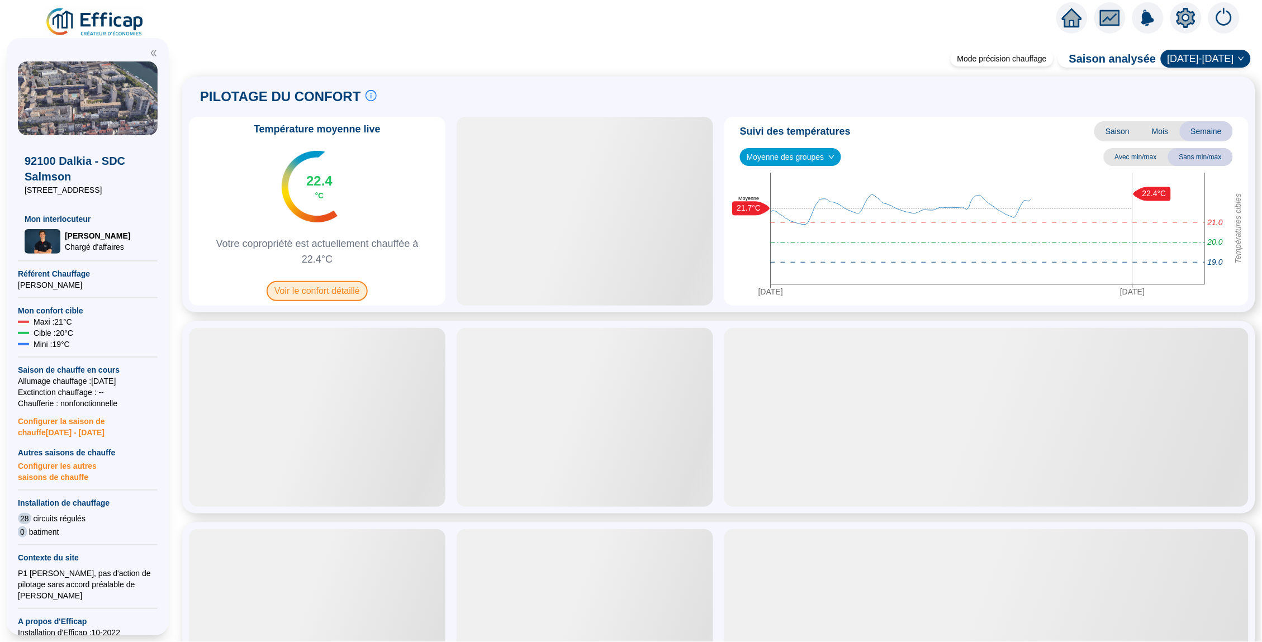
click at [341, 294] on span "Voir le confort détaillé" at bounding box center [317, 291] width 101 height 20
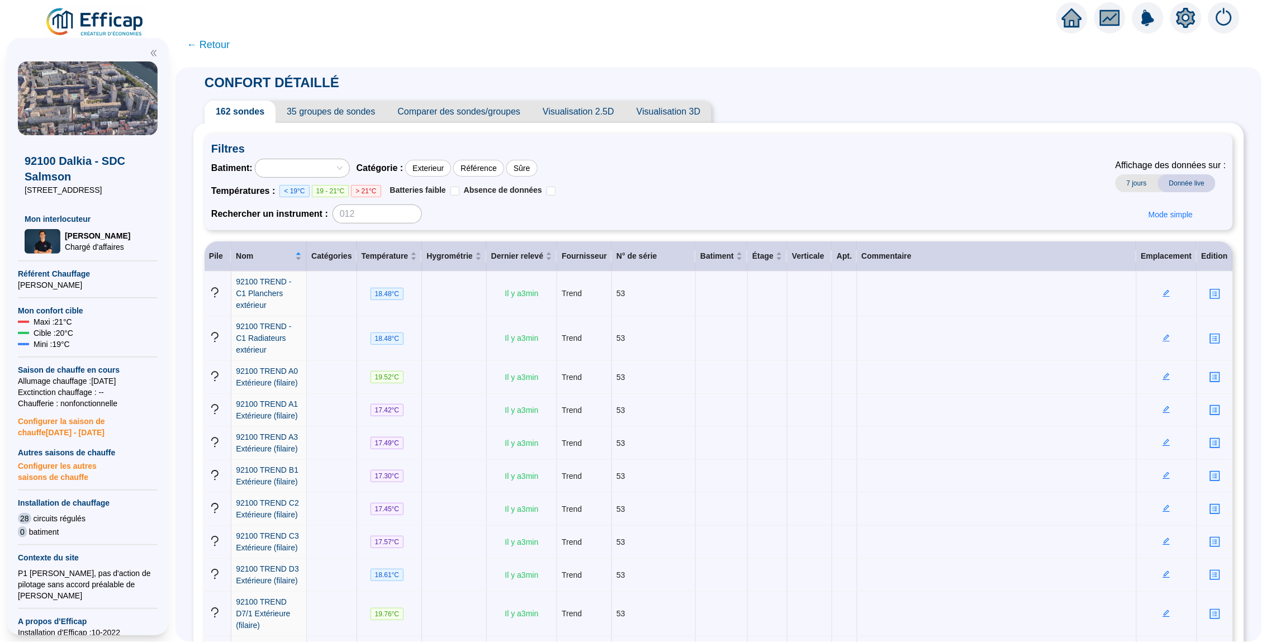
click at [223, 44] on span "← Retour" at bounding box center [208, 45] width 43 height 16
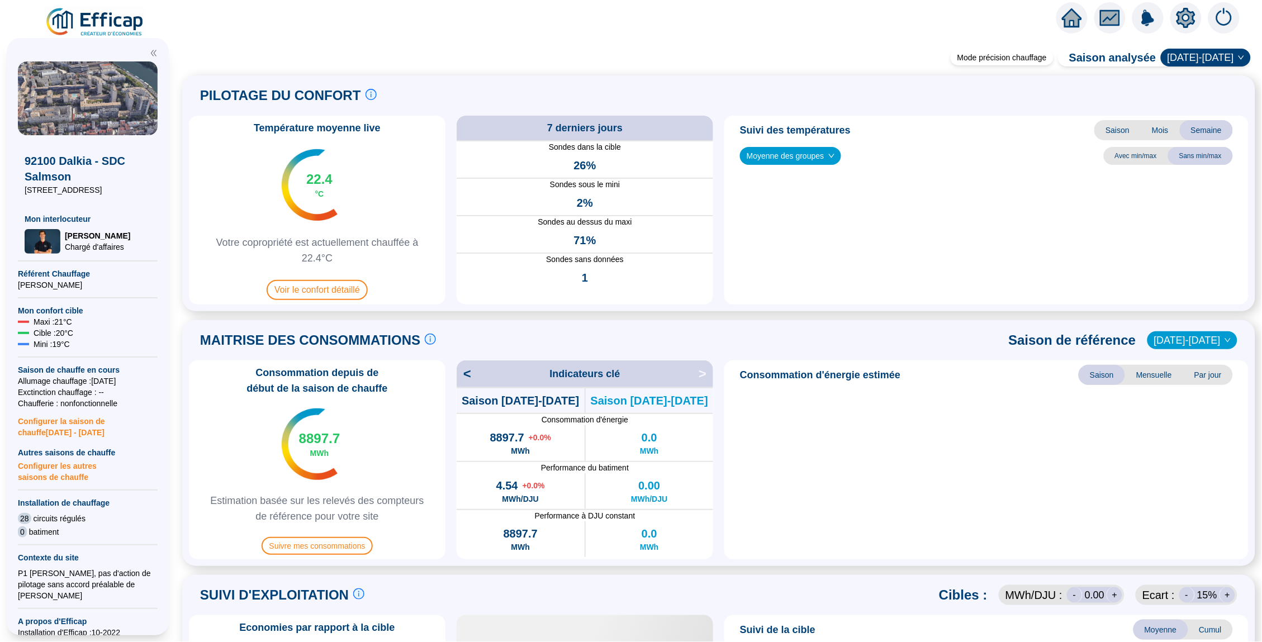
click at [206, 40] on span at bounding box center [718, 37] width 1086 height 13
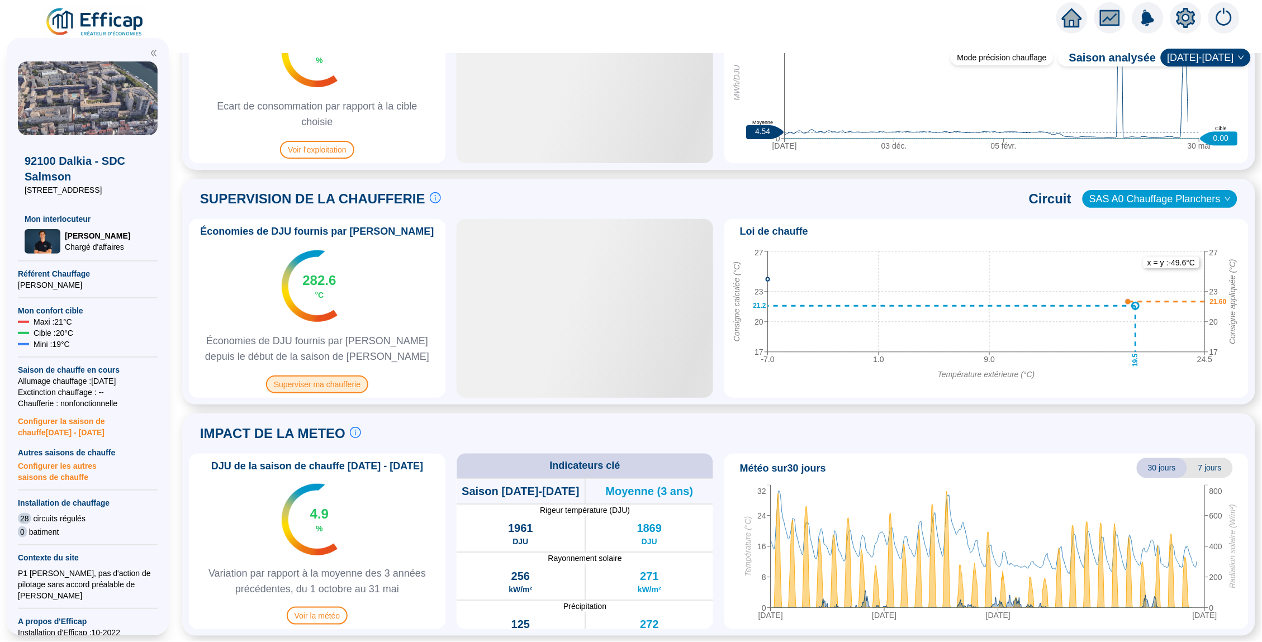
scroll to position [630, 0]
click at [325, 377] on span "Superviser ma chaufferie" at bounding box center [317, 385] width 102 height 18
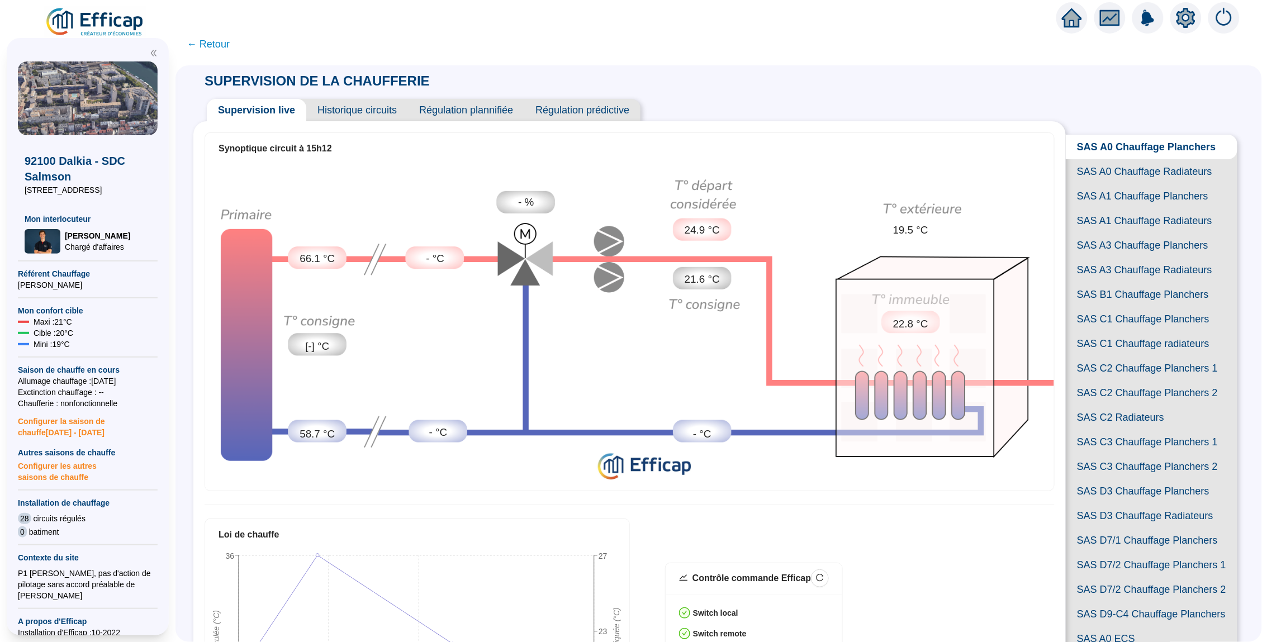
click at [383, 111] on span "Historique circuits" at bounding box center [357, 110] width 102 height 22
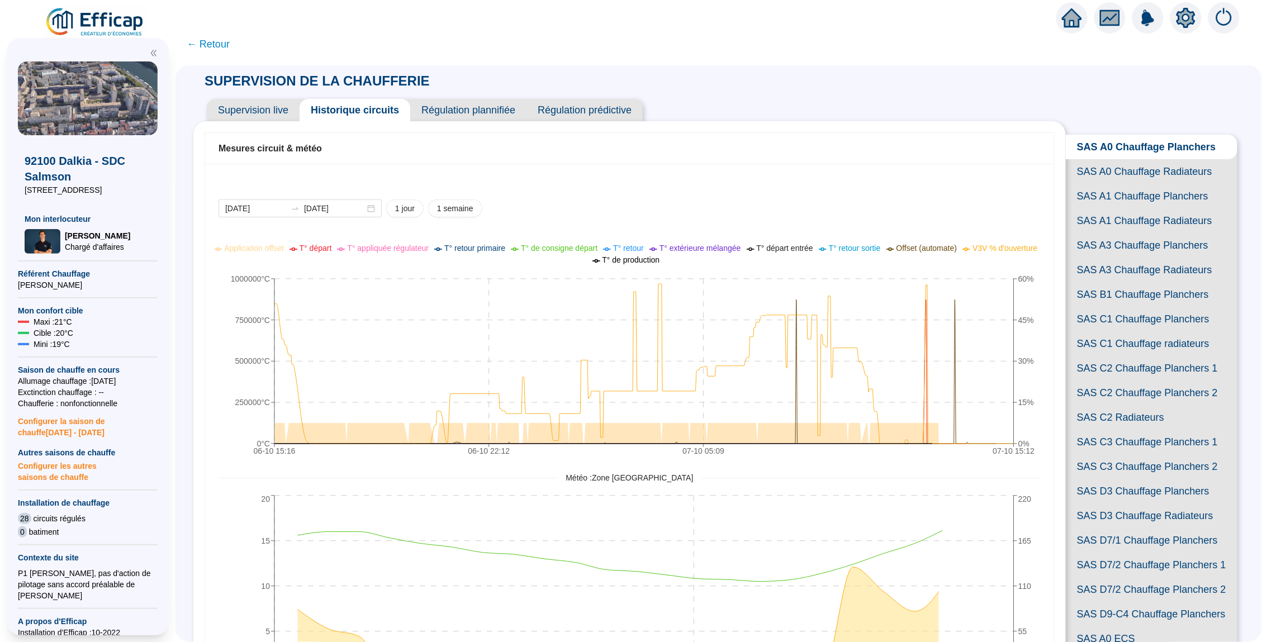
click at [1126, 187] on span "SAS A1 Chauffage Planchers" at bounding box center [1152, 196] width 172 height 25
